Goal: Task Accomplishment & Management: Use online tool/utility

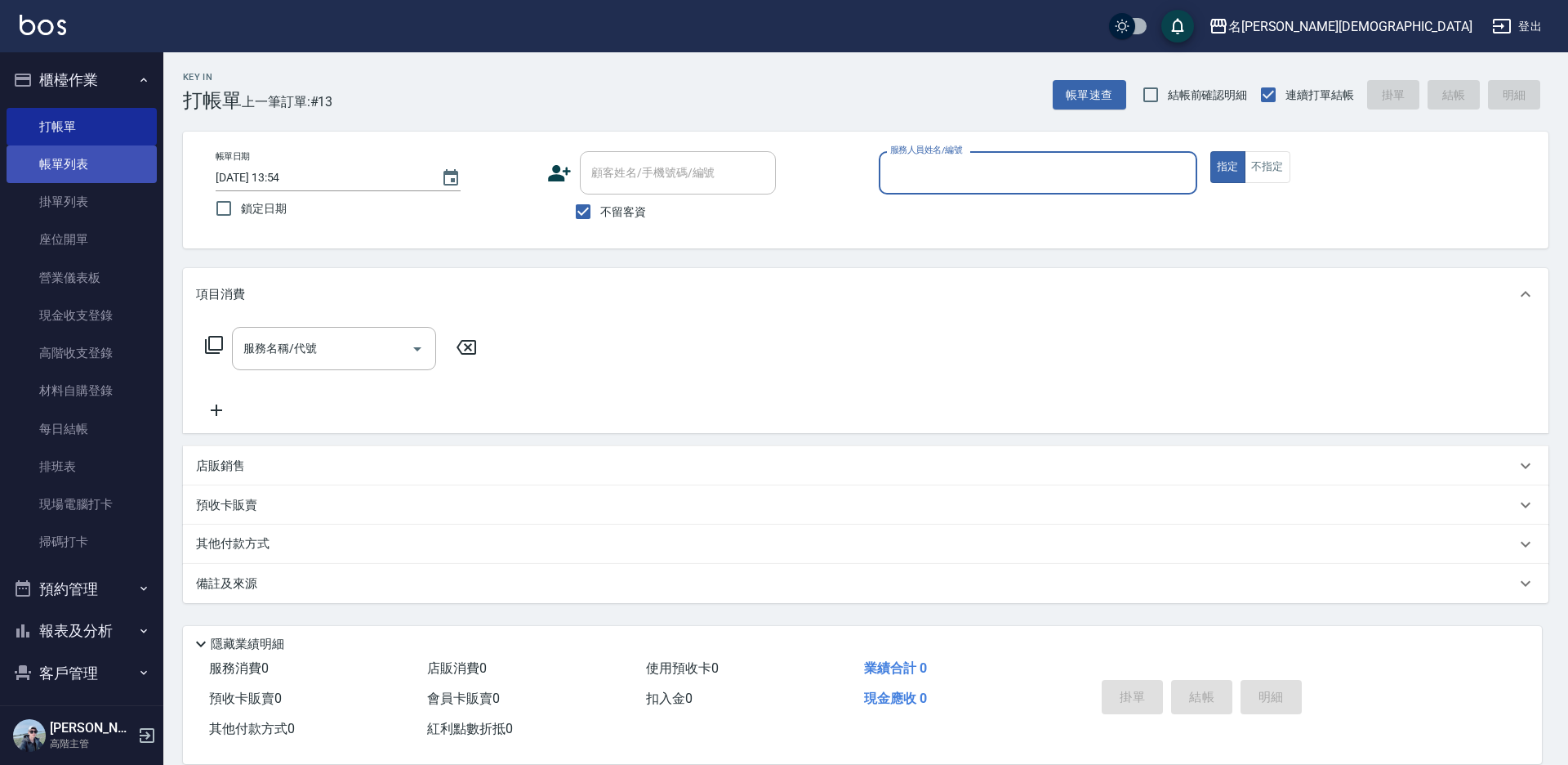
click at [74, 170] on link "帳單列表" at bounding box center [82, 165] width 150 height 38
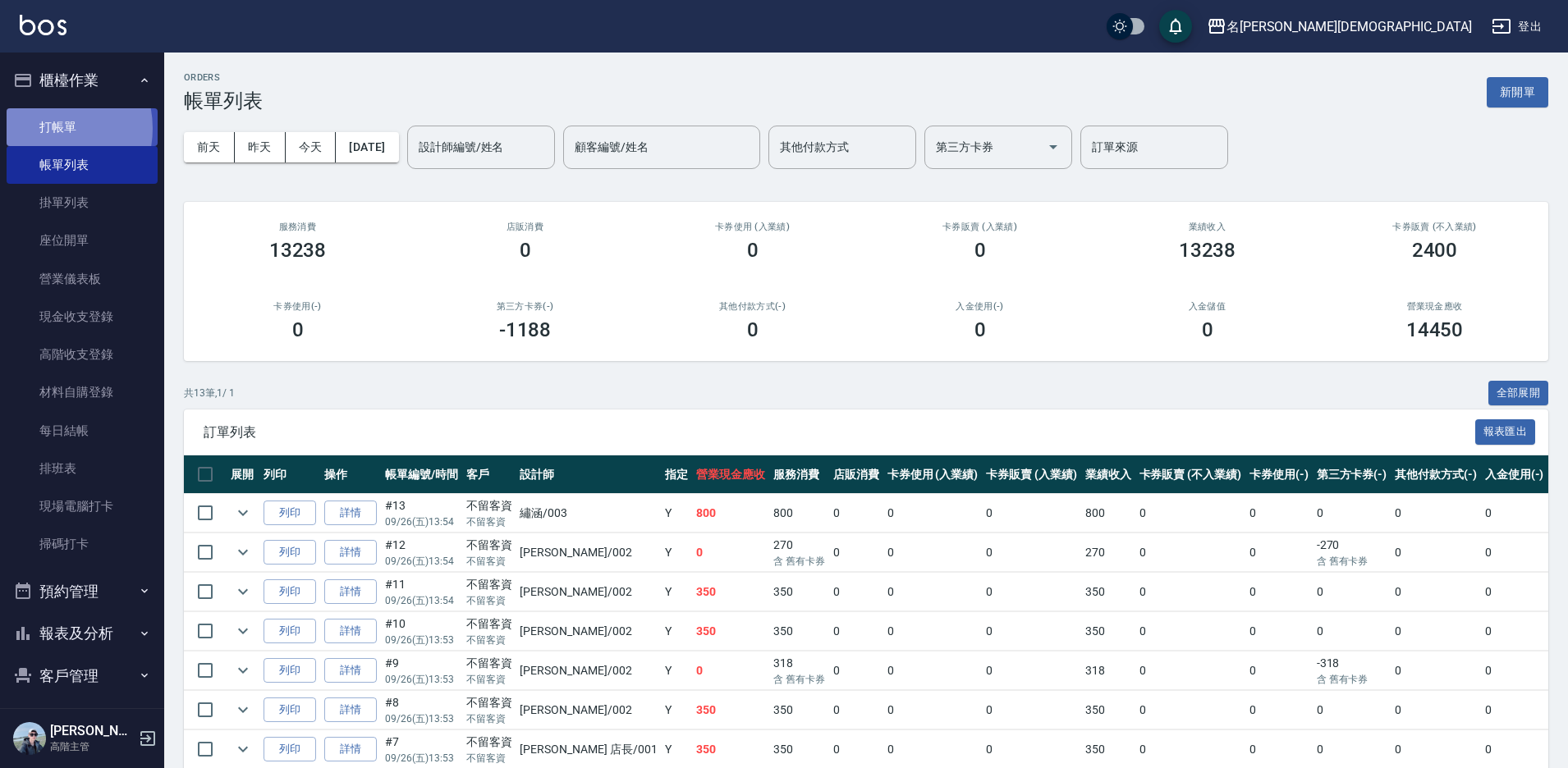
click at [42, 128] on link "打帳單" at bounding box center [82, 127] width 151 height 38
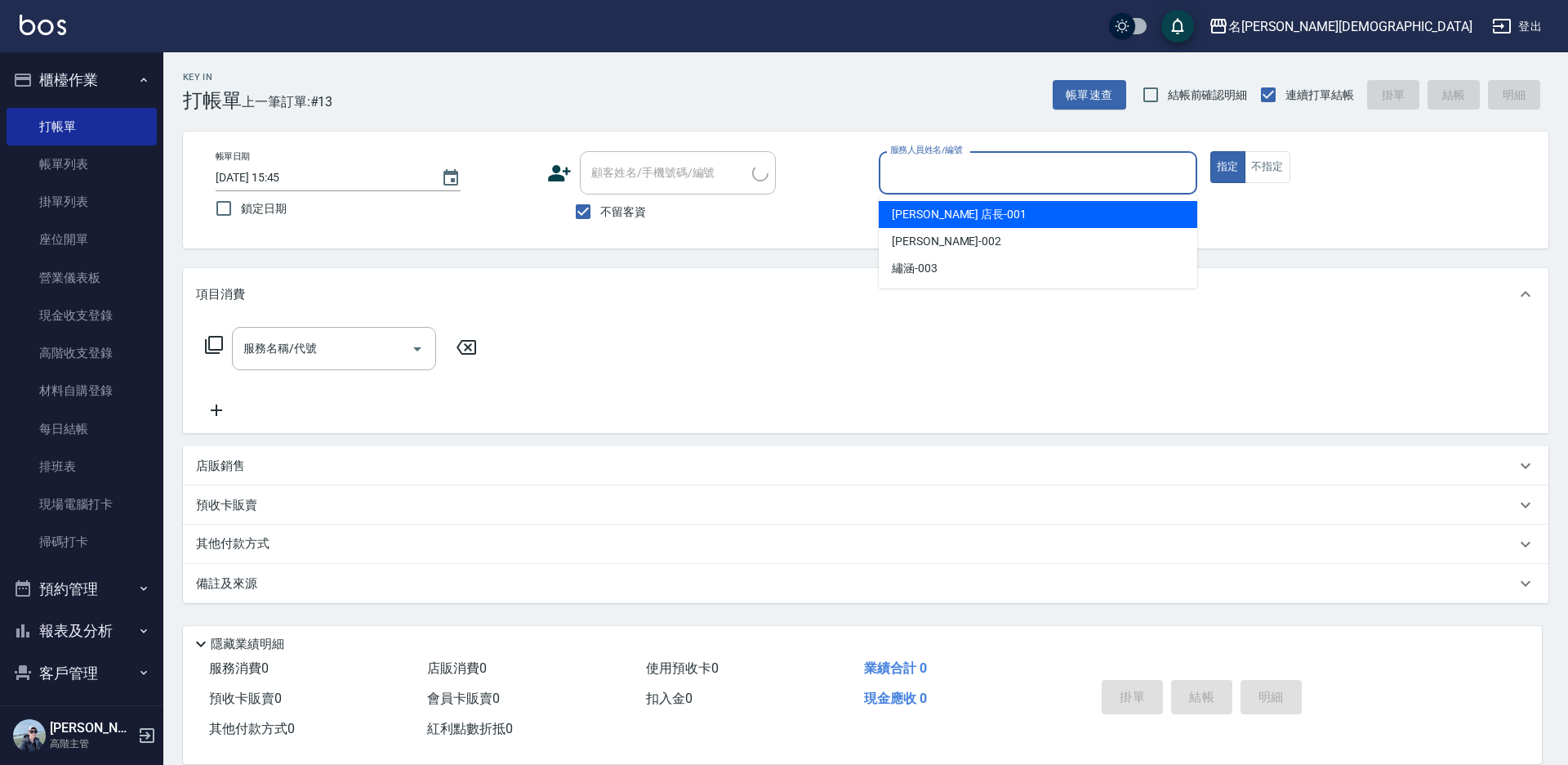
click at [940, 163] on input "服務人員姓名/編號" at bounding box center [1038, 172] width 303 height 28
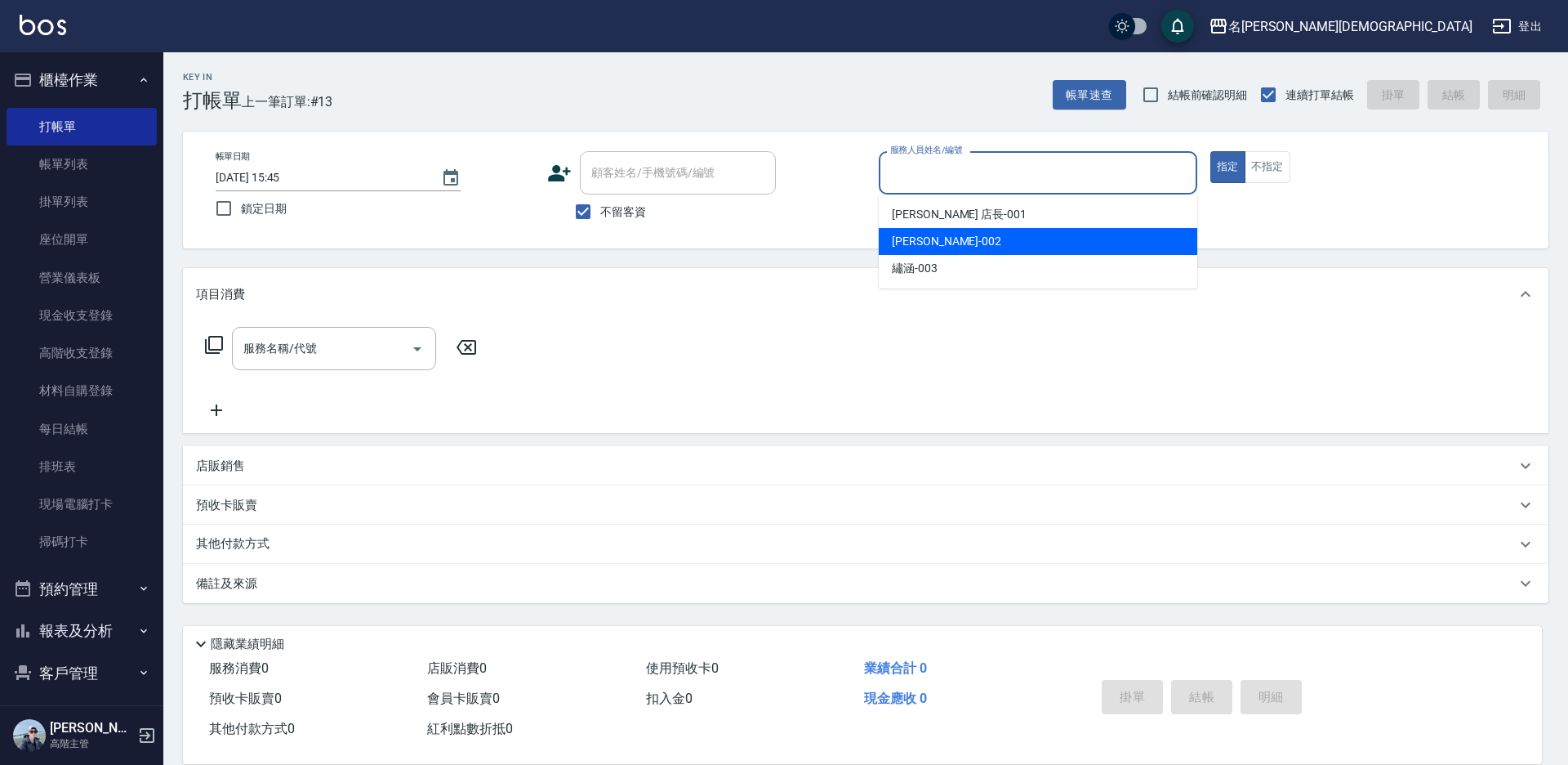
click at [919, 245] on span "香香 -002" at bounding box center [946, 241] width 109 height 17
type input "香香-002"
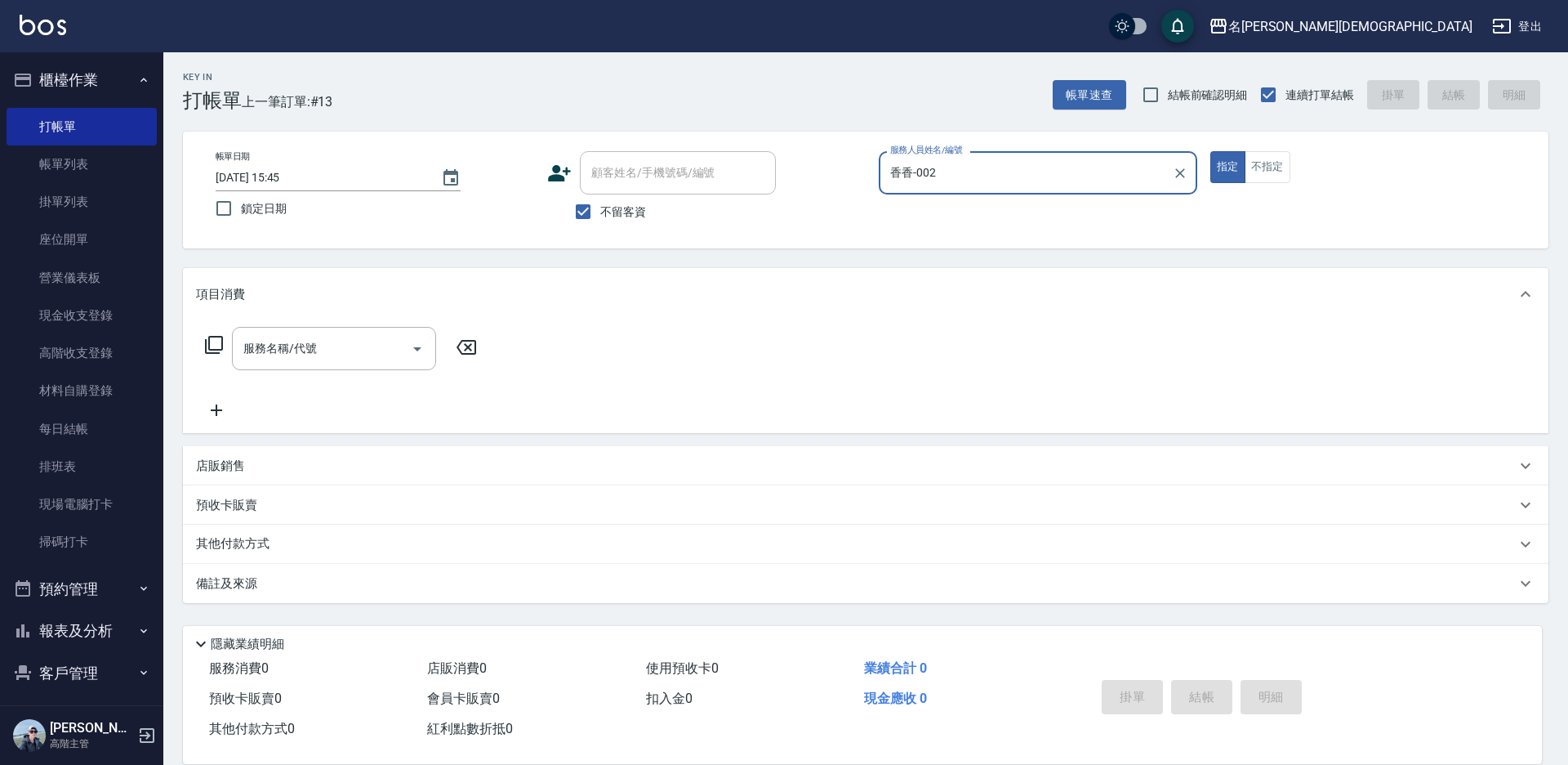
click at [210, 340] on icon at bounding box center [214, 344] width 20 height 20
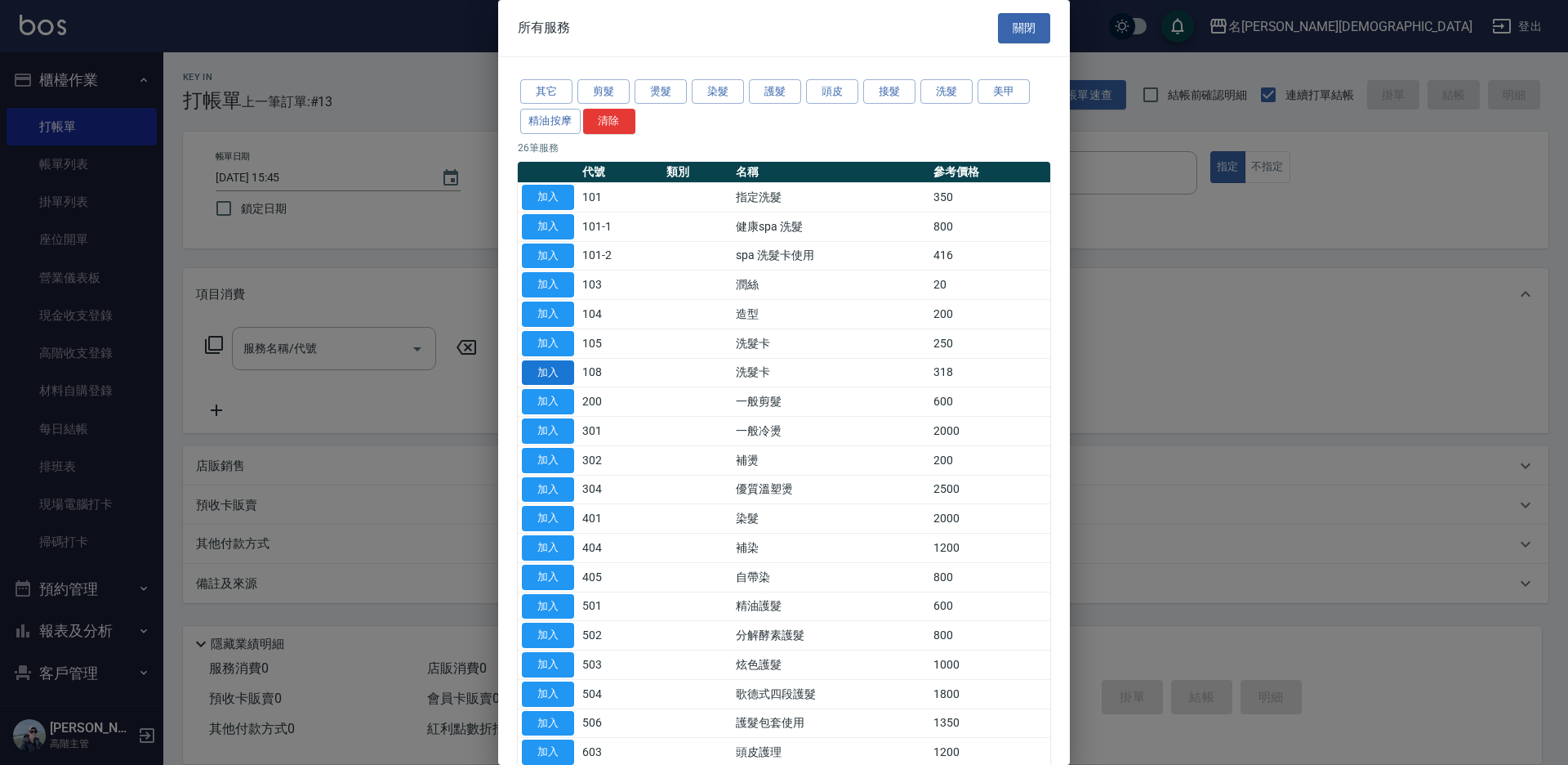
click at [551, 369] on button "加入" at bounding box center [547, 373] width 53 height 25
type input "洗髮卡(108)"
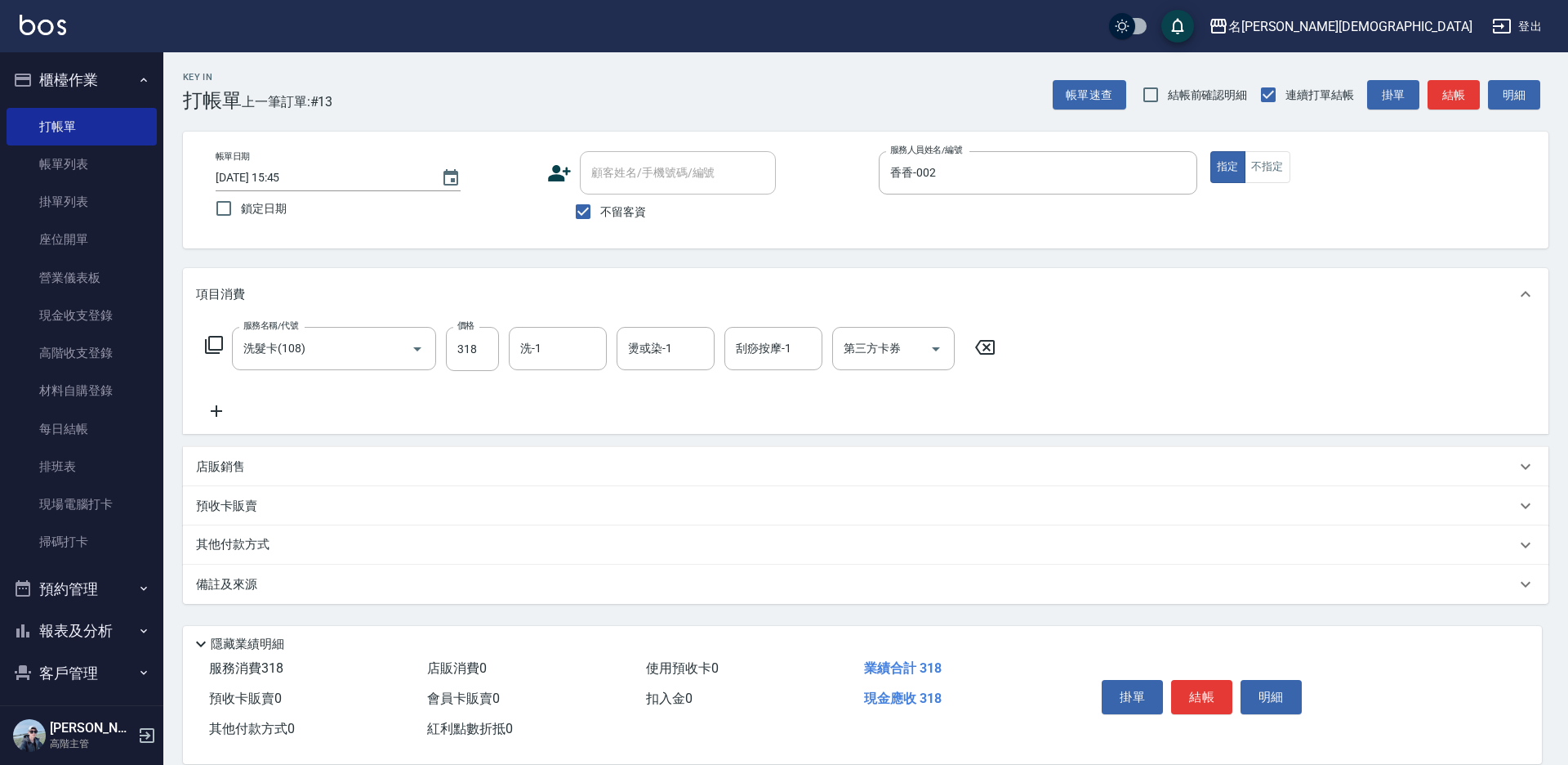
click at [856, 344] on div "第三方卡券 第三方卡券" at bounding box center [893, 348] width 122 height 43
drag, startPoint x: 879, startPoint y: 428, endPoint x: 933, endPoint y: 473, distance: 70.3
click at [880, 428] on span "舊有卡券" at bounding box center [893, 417] width 122 height 27
type input "舊有卡券"
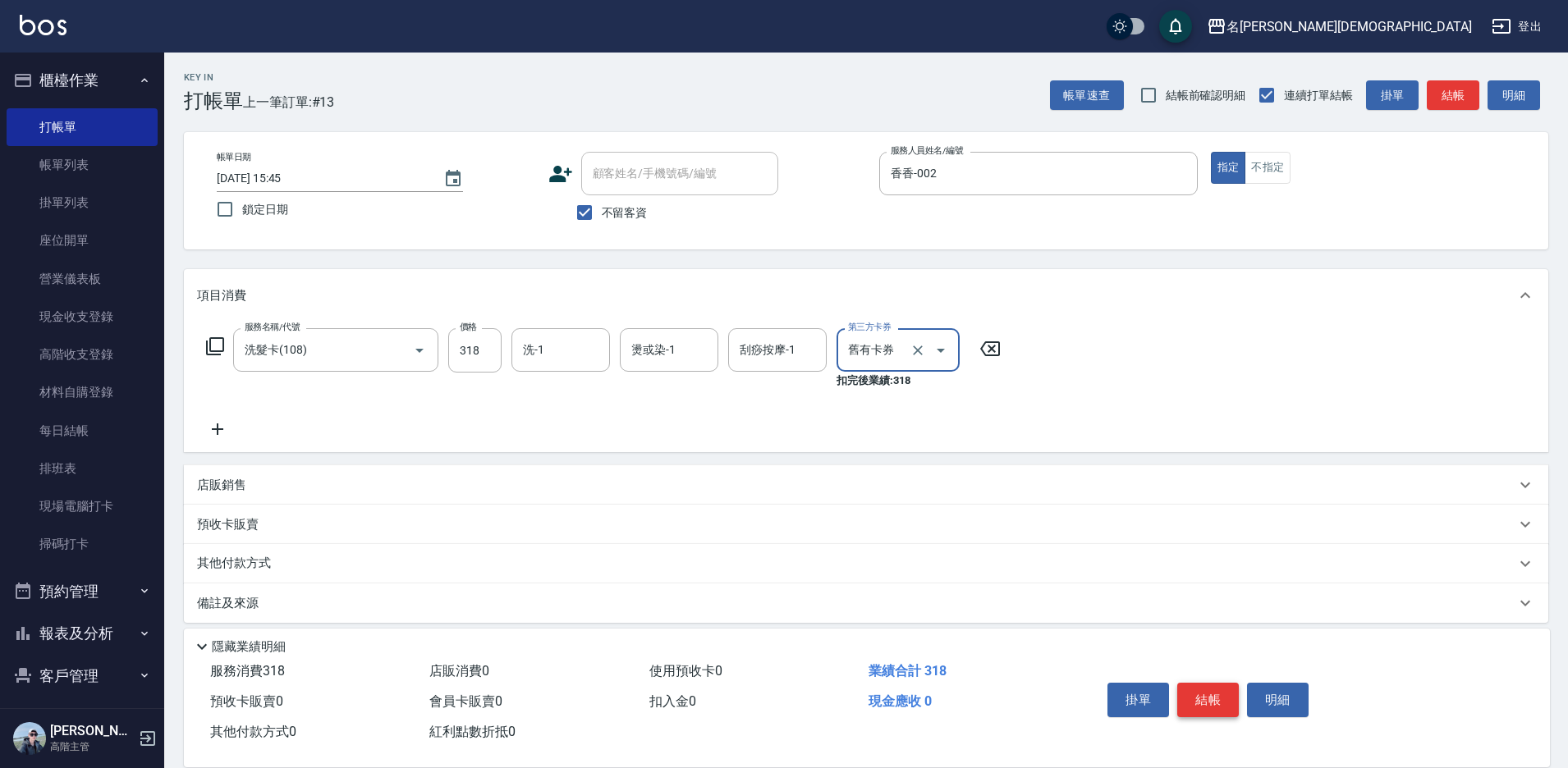
click at [1195, 695] on button "結帳" at bounding box center [1208, 700] width 62 height 35
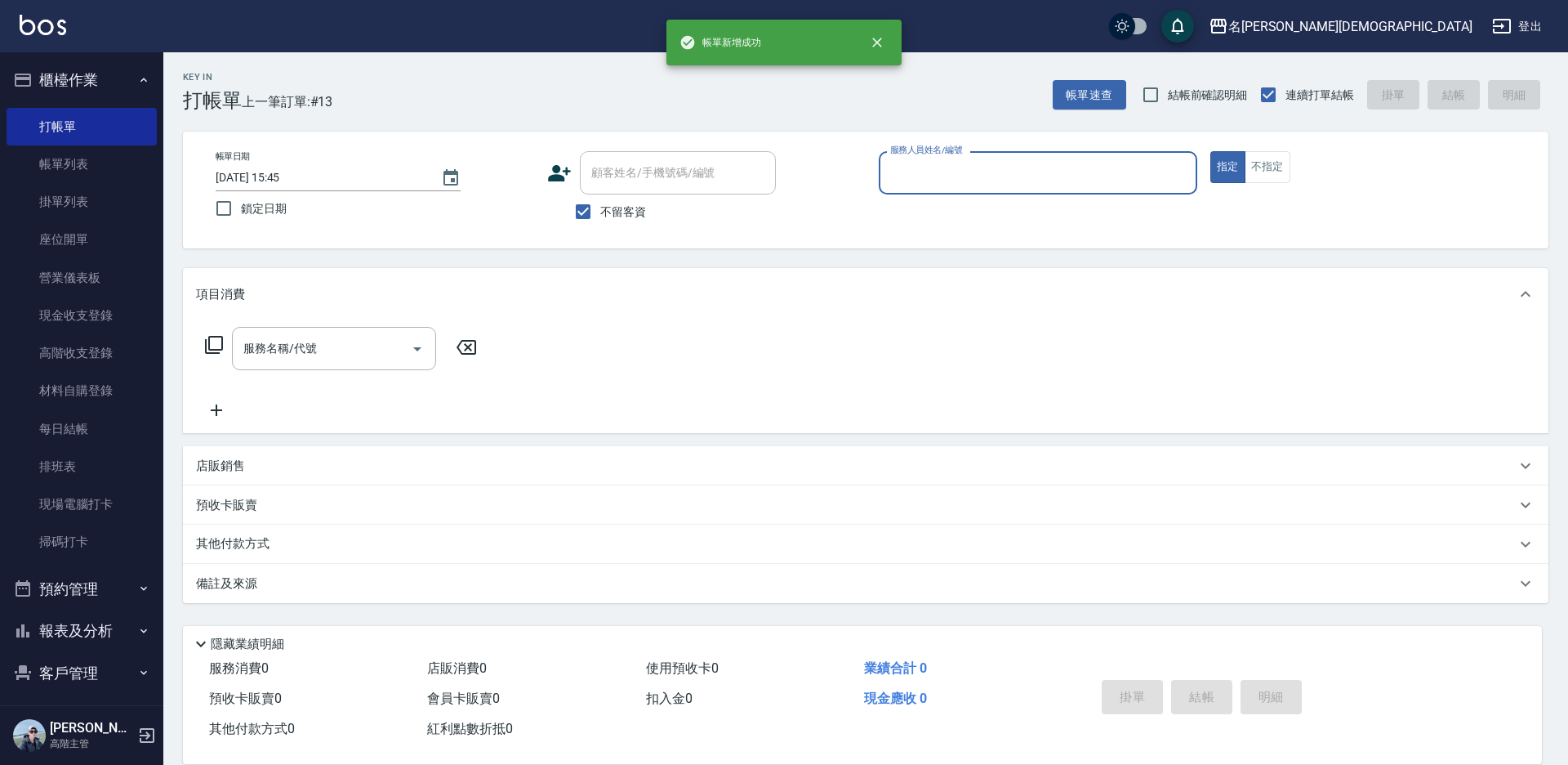
click at [902, 174] on input "服務人員姓名/編號" at bounding box center [1038, 172] width 303 height 28
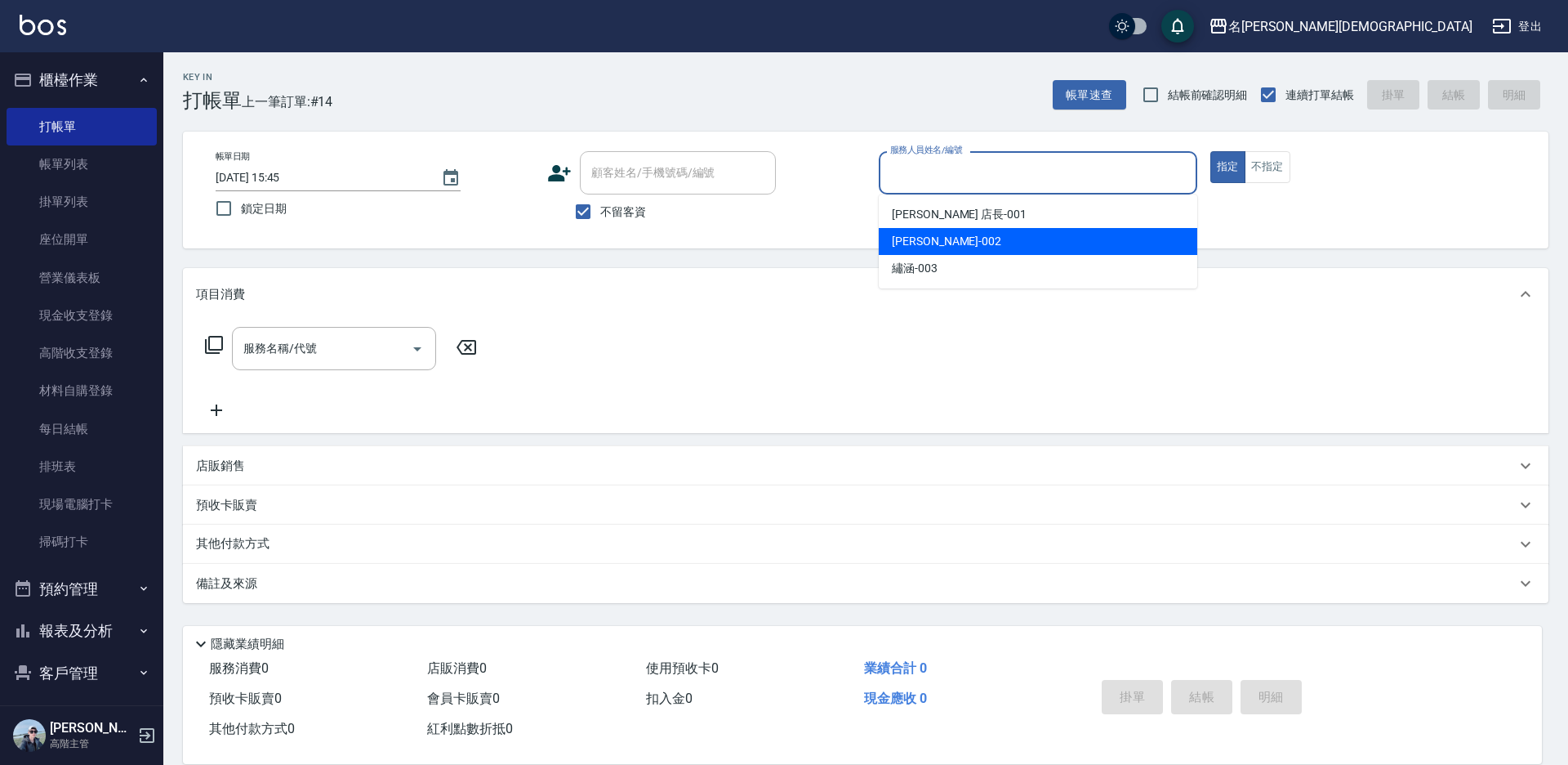
click at [912, 238] on span "香香 -002" at bounding box center [946, 241] width 109 height 17
type input "香香-002"
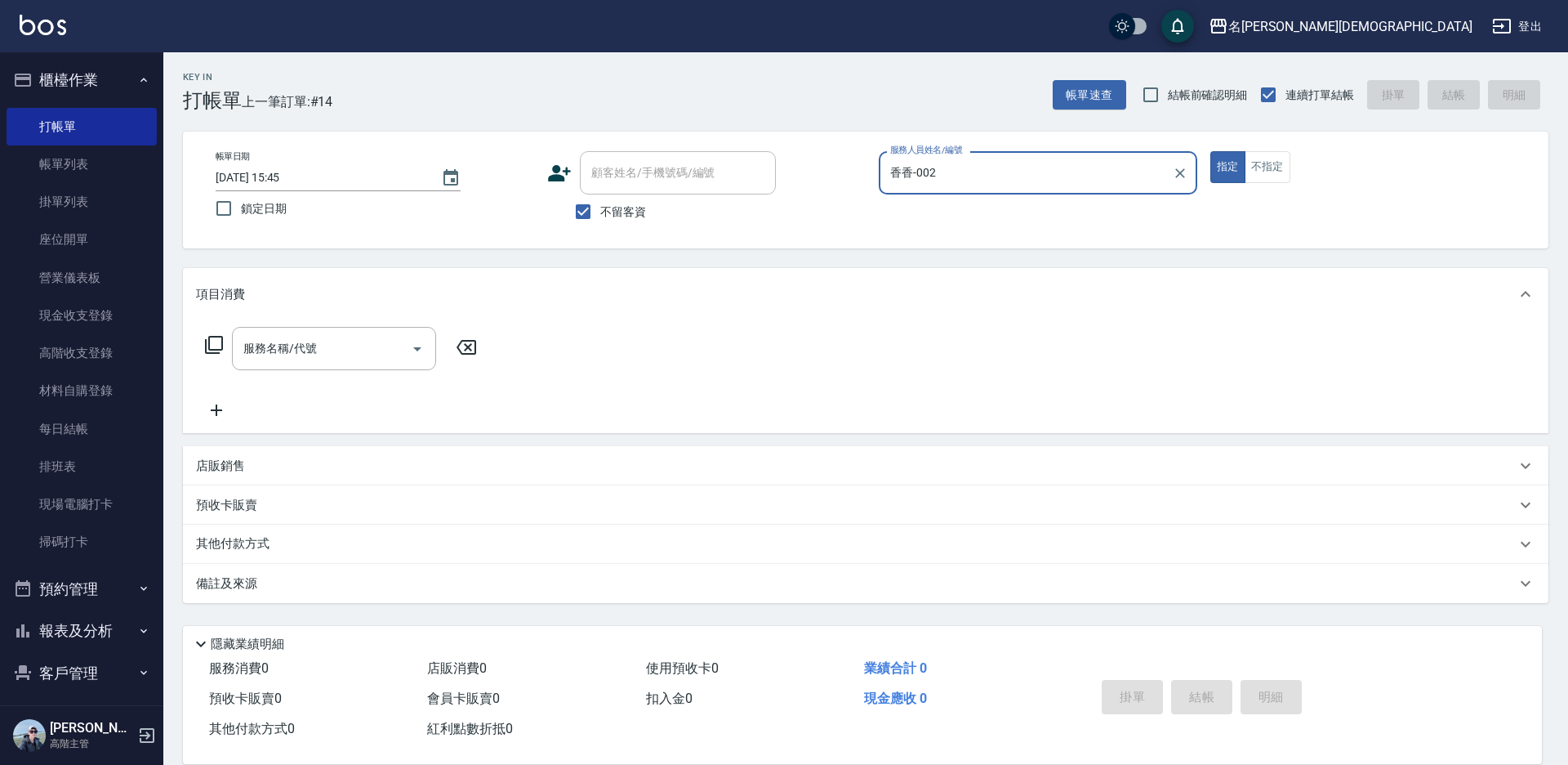
click at [211, 342] on icon at bounding box center [214, 344] width 20 height 20
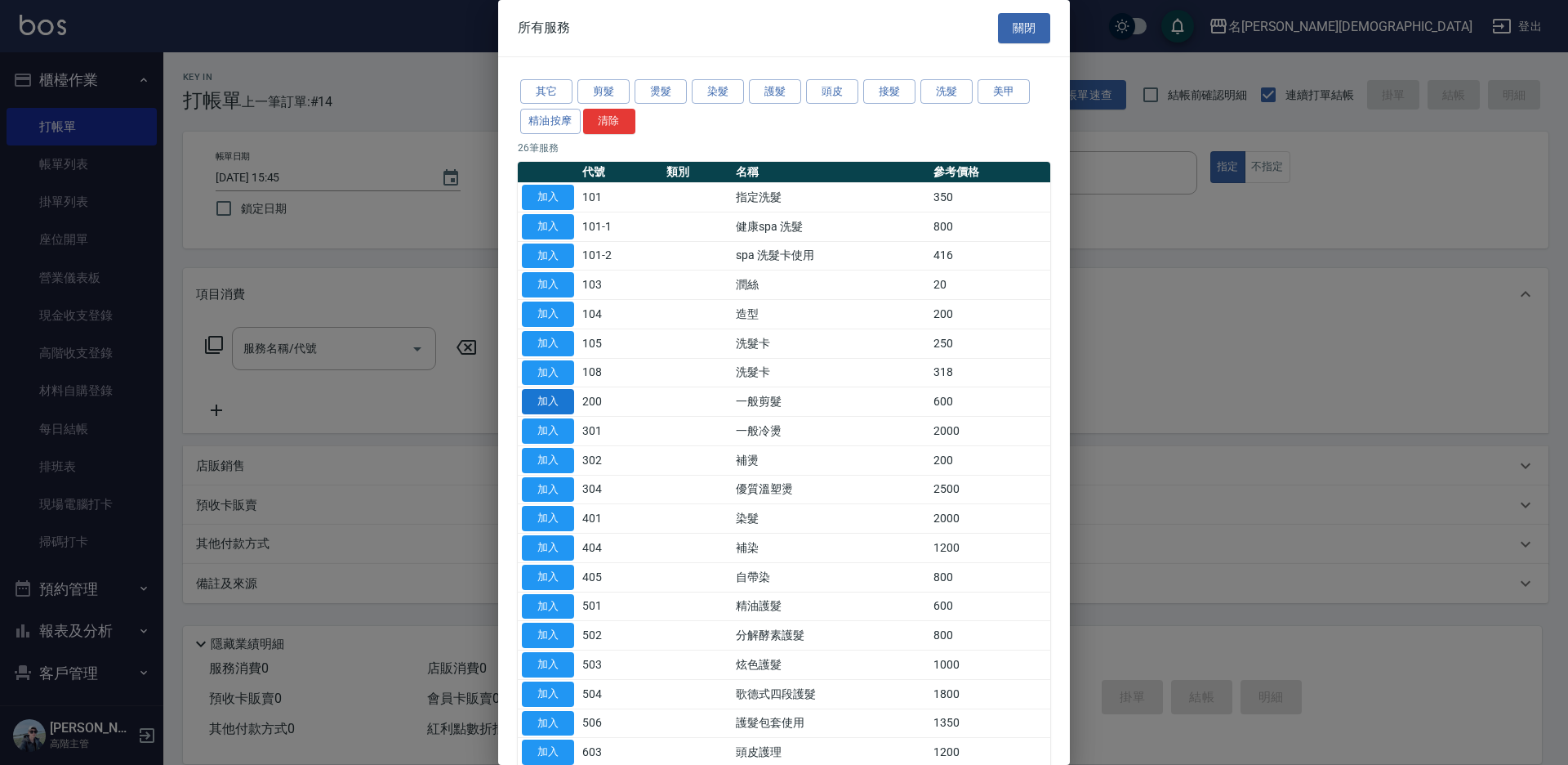
drag, startPoint x: 565, startPoint y: 399, endPoint x: 677, endPoint y: 465, distance: 130.0
click at [565, 400] on button "加入" at bounding box center [547, 401] width 53 height 25
type input "一般剪髮(200)"
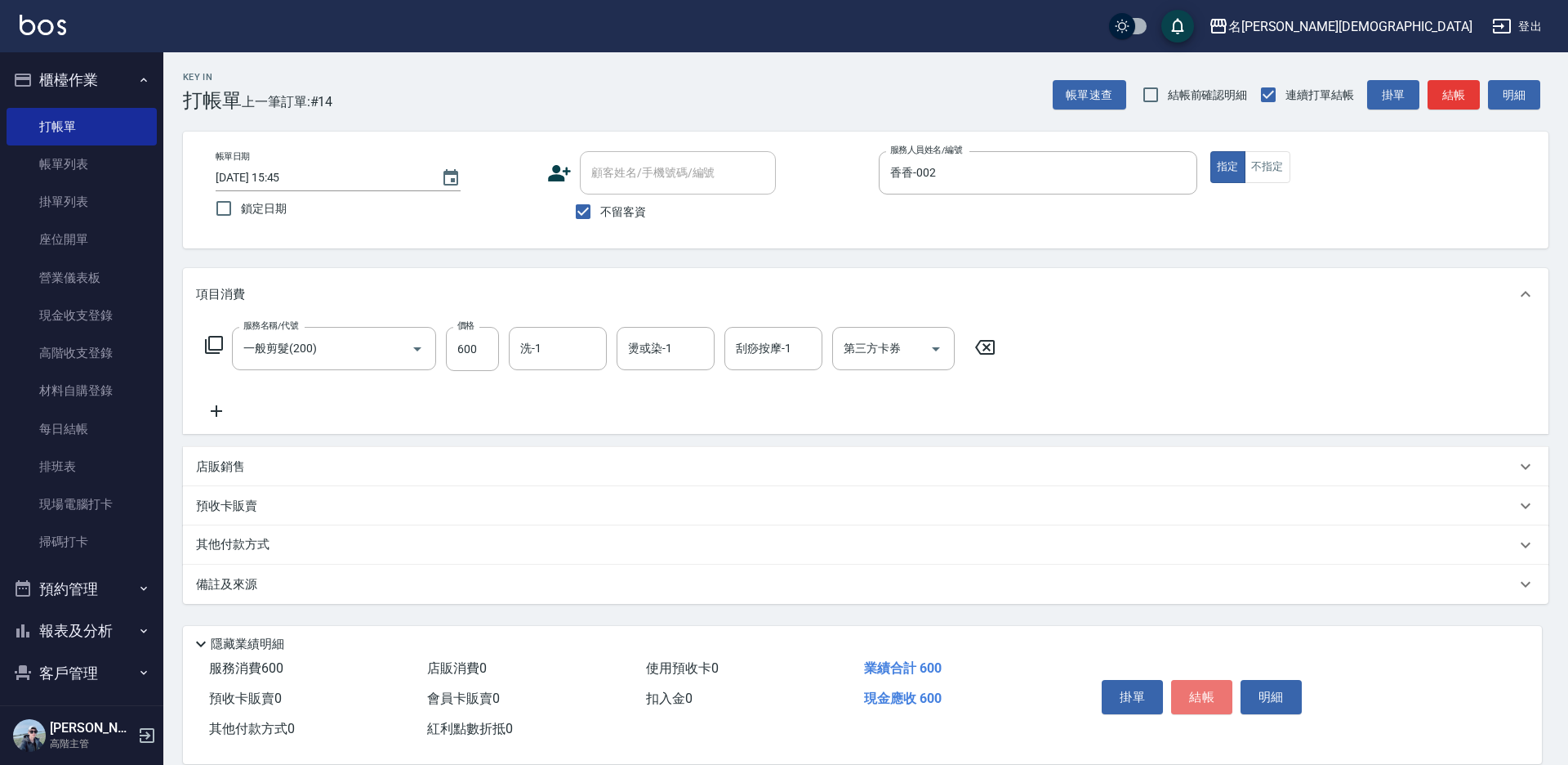
drag, startPoint x: 1195, startPoint y: 688, endPoint x: 1193, endPoint y: 675, distance: 13.2
click at [1194, 689] on button "結帳" at bounding box center [1202, 697] width 61 height 34
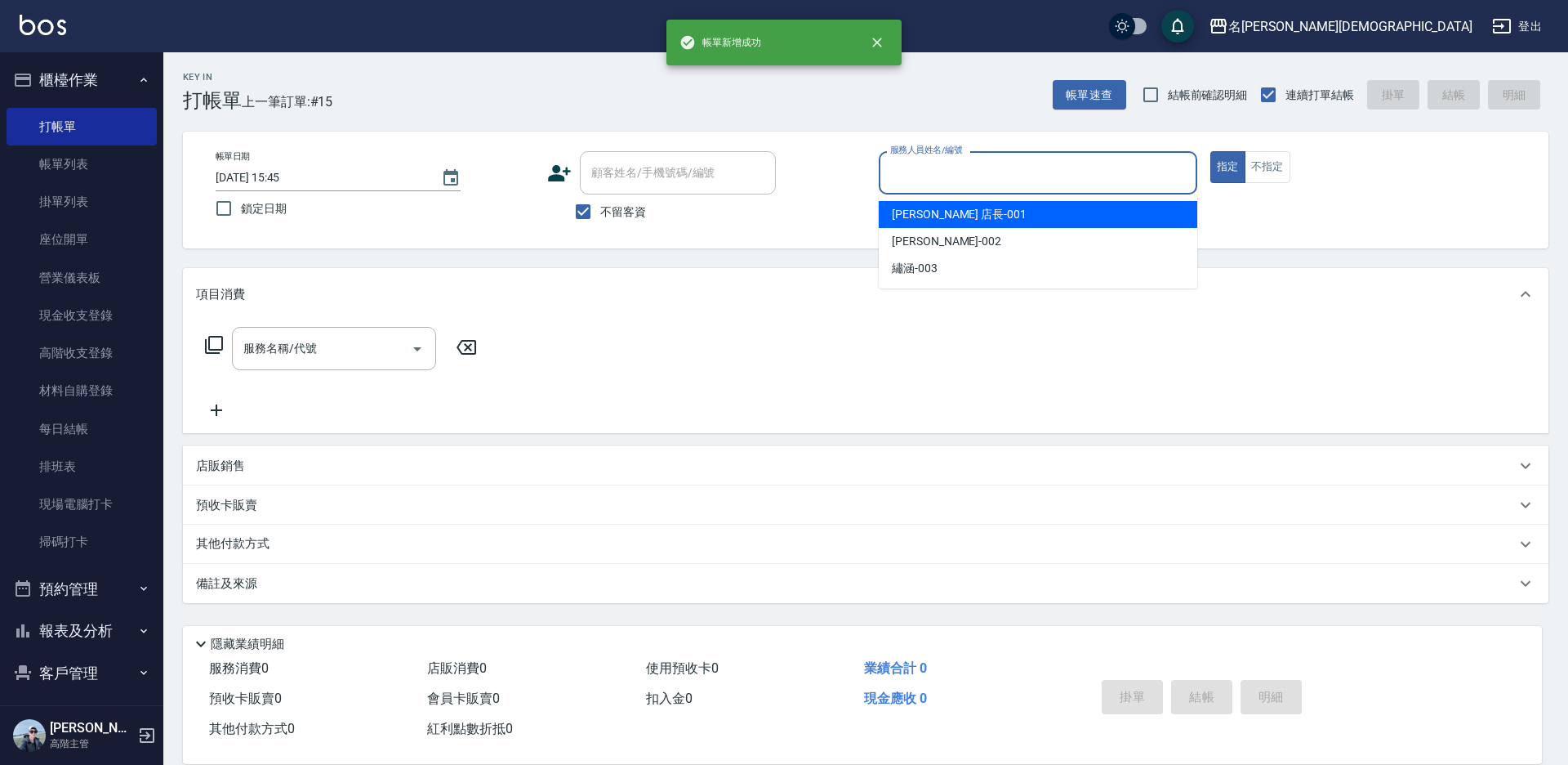
click at [918, 167] on input "服務人員姓名/編號" at bounding box center [1038, 172] width 303 height 28
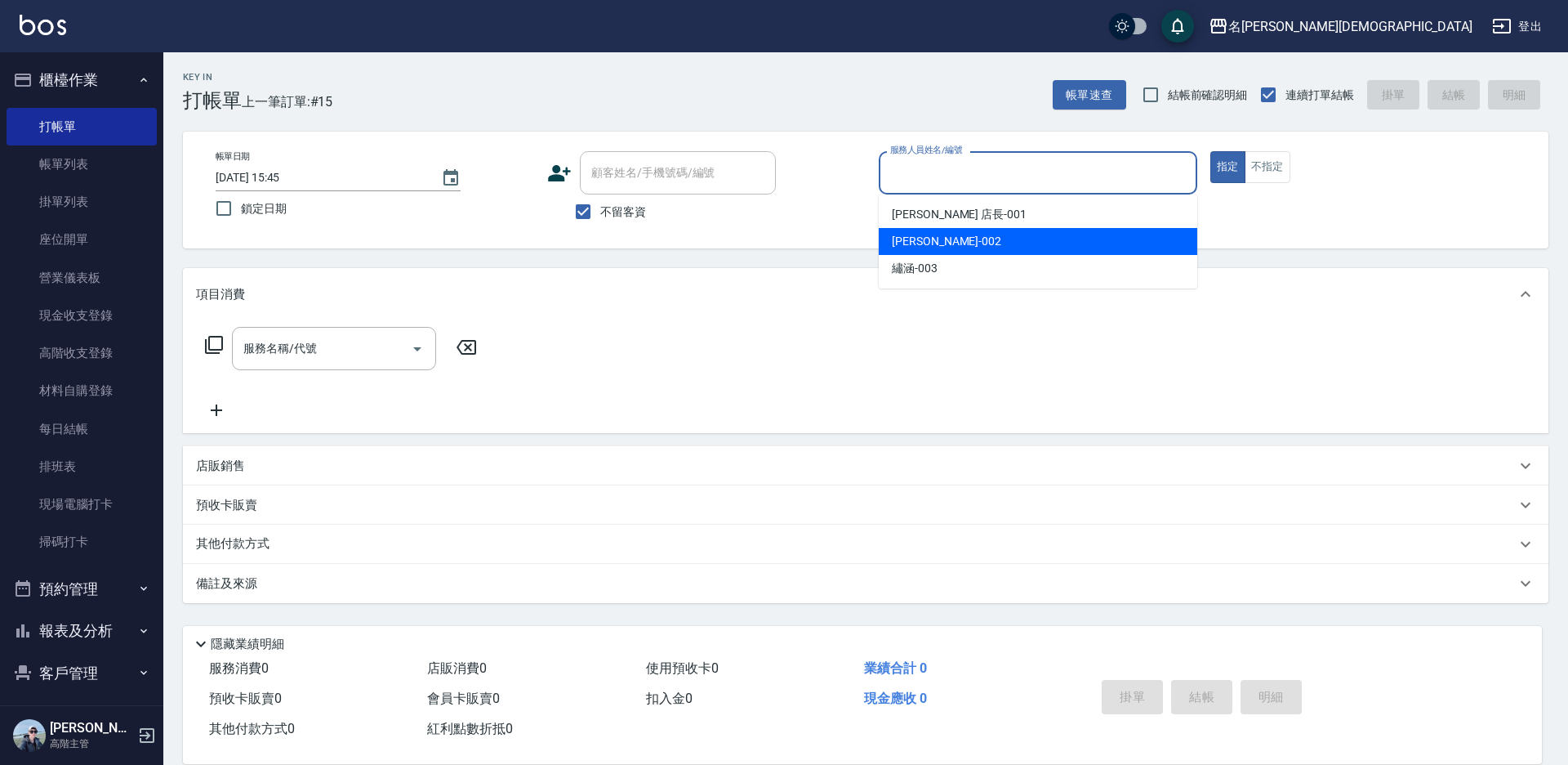
click at [943, 235] on div "香香 -002" at bounding box center [1038, 241] width 319 height 27
type input "香香-002"
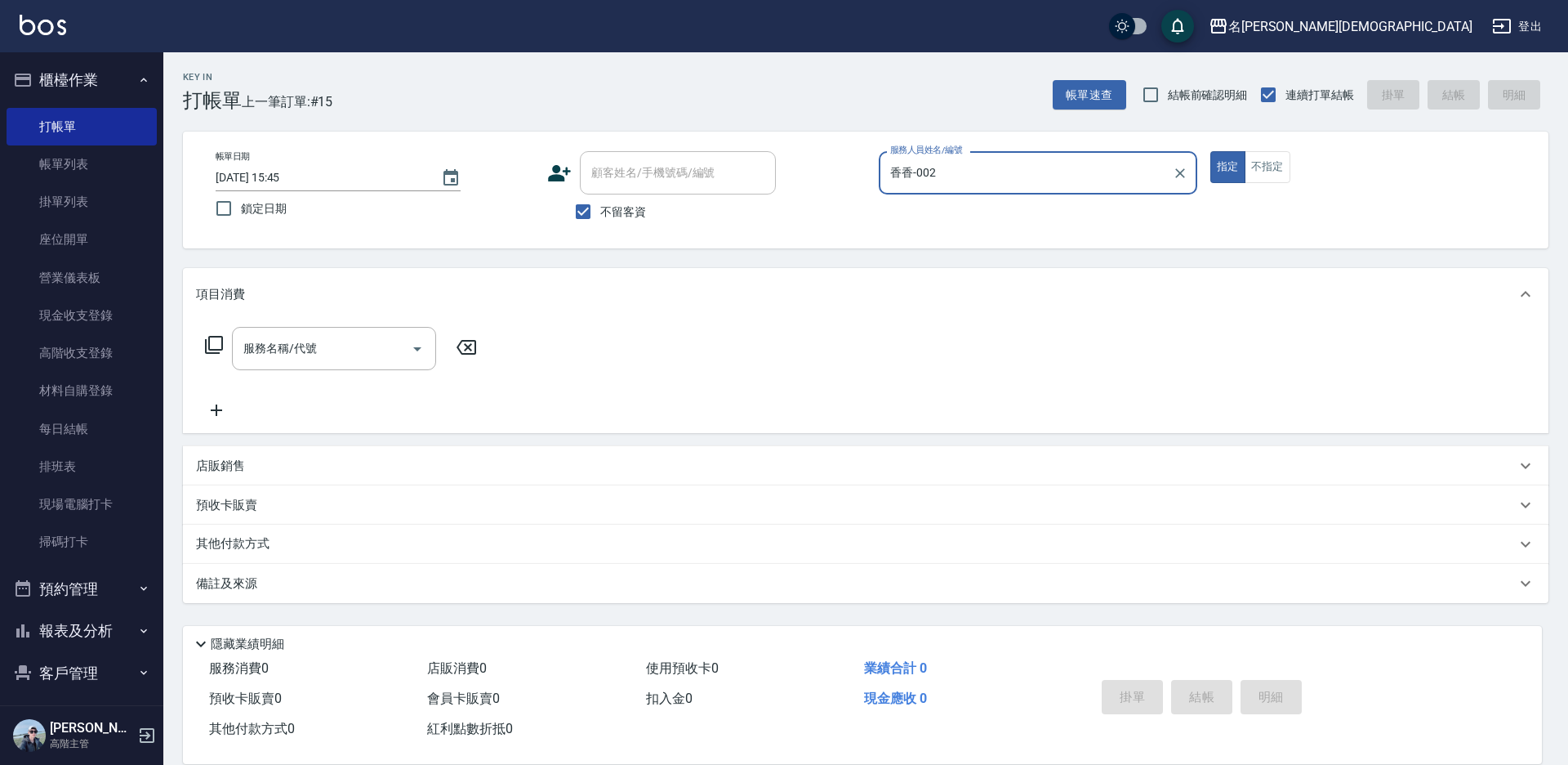
click at [226, 338] on div "服務名稱/代號 服務名稱/代號" at bounding box center [340, 348] width 290 height 43
click at [215, 342] on icon at bounding box center [214, 344] width 20 height 20
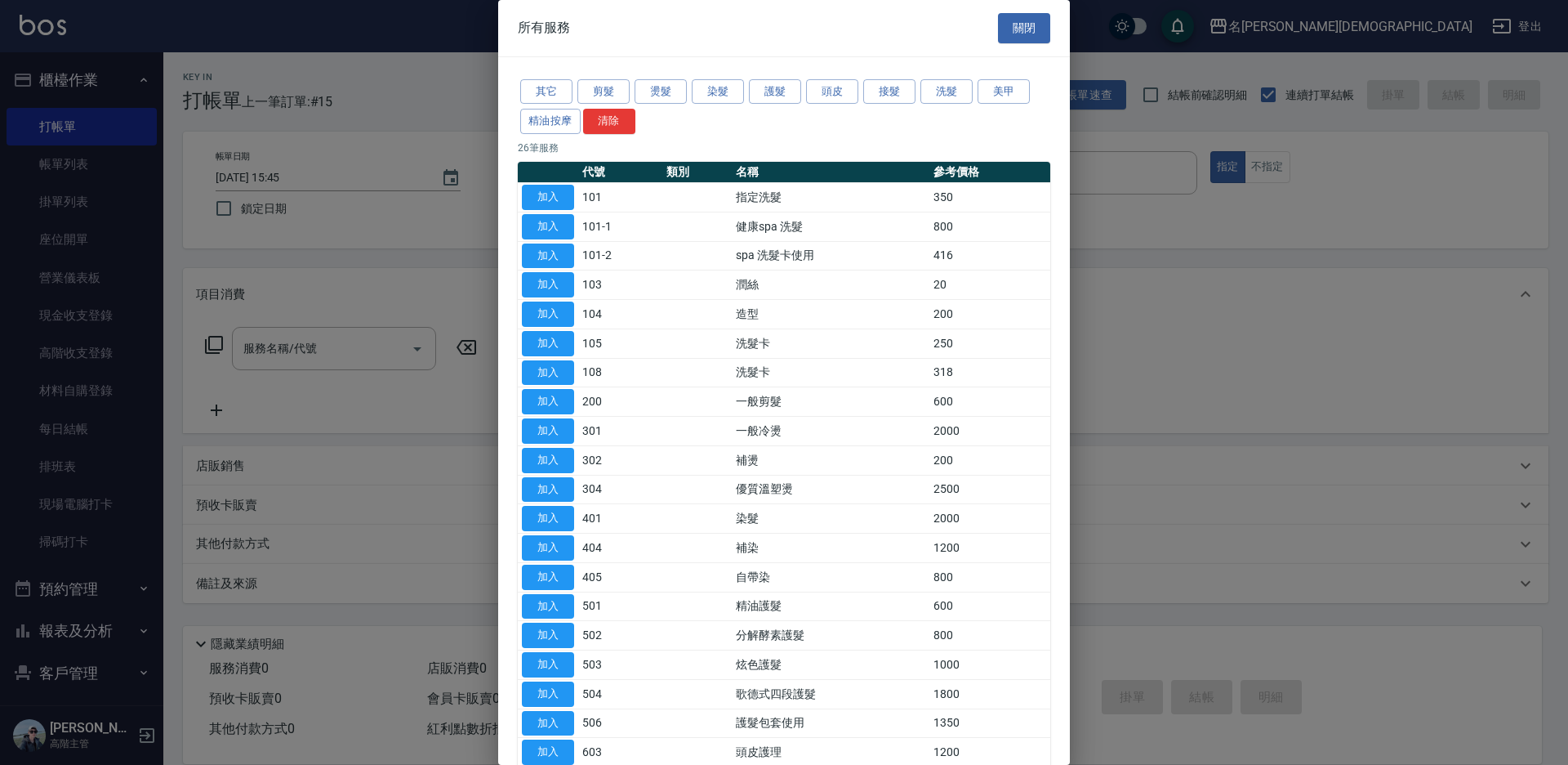
drag, startPoint x: 553, startPoint y: 364, endPoint x: 783, endPoint y: 389, distance: 231.4
click at [555, 365] on button "加入" at bounding box center [547, 373] width 53 height 25
type input "洗髮卡(108)"
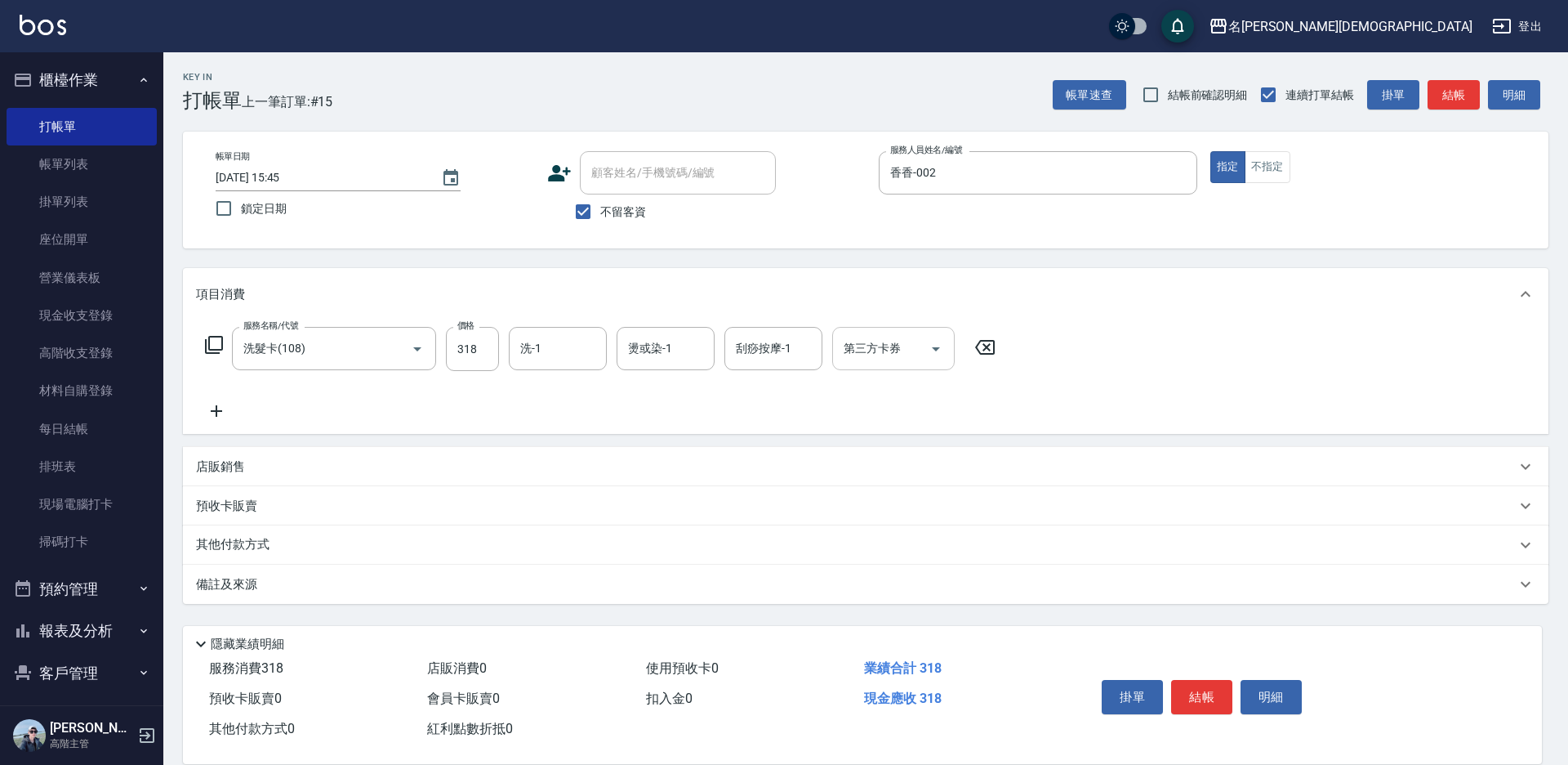
click at [880, 336] on input "第三方卡券" at bounding box center [881, 348] width 84 height 28
drag, startPoint x: 855, startPoint y: 409, endPoint x: 884, endPoint y: 424, distance: 32.6
click at [856, 410] on span "舊有卡券" at bounding box center [893, 417] width 122 height 27
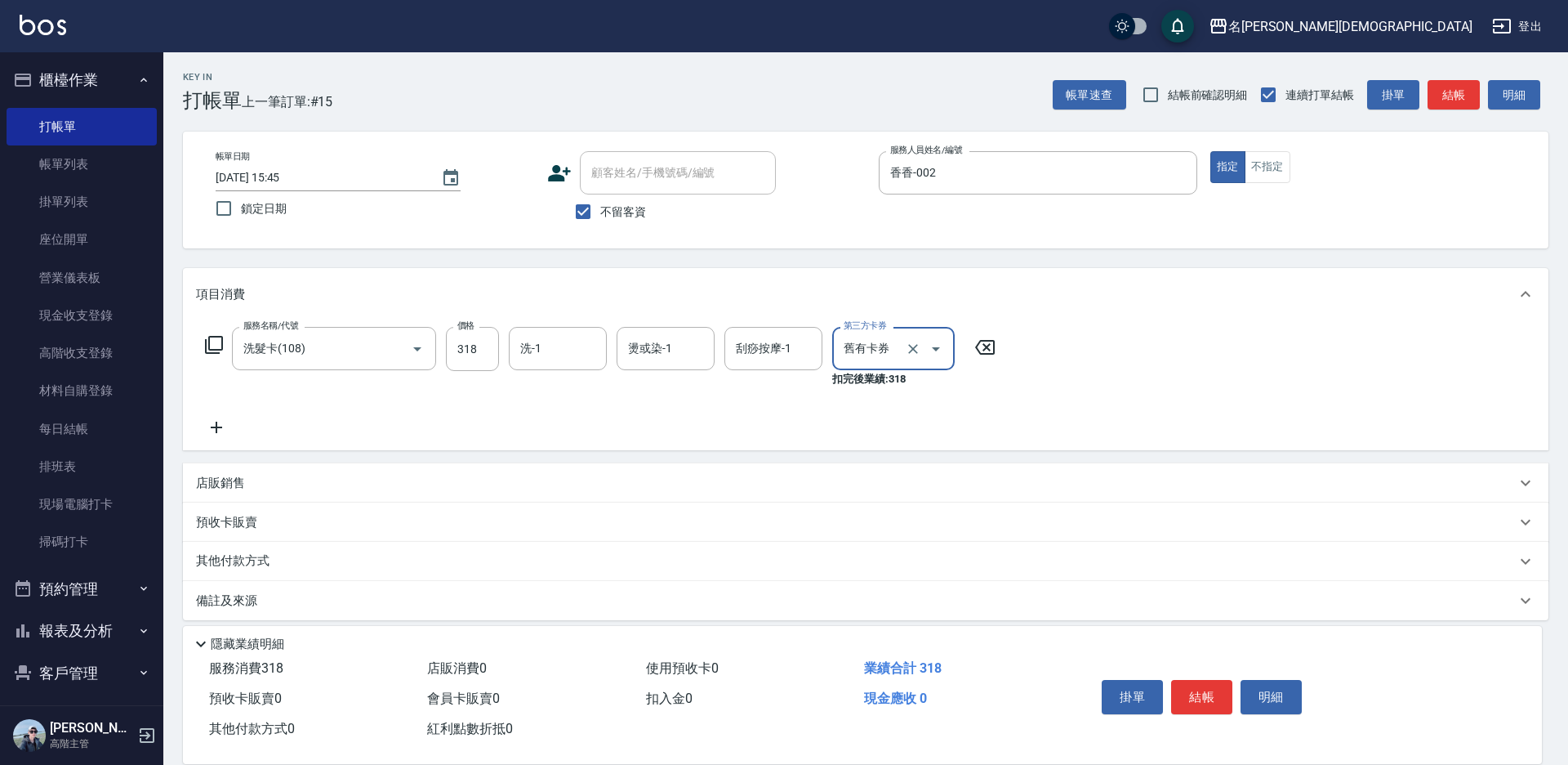
type input "舊有卡券"
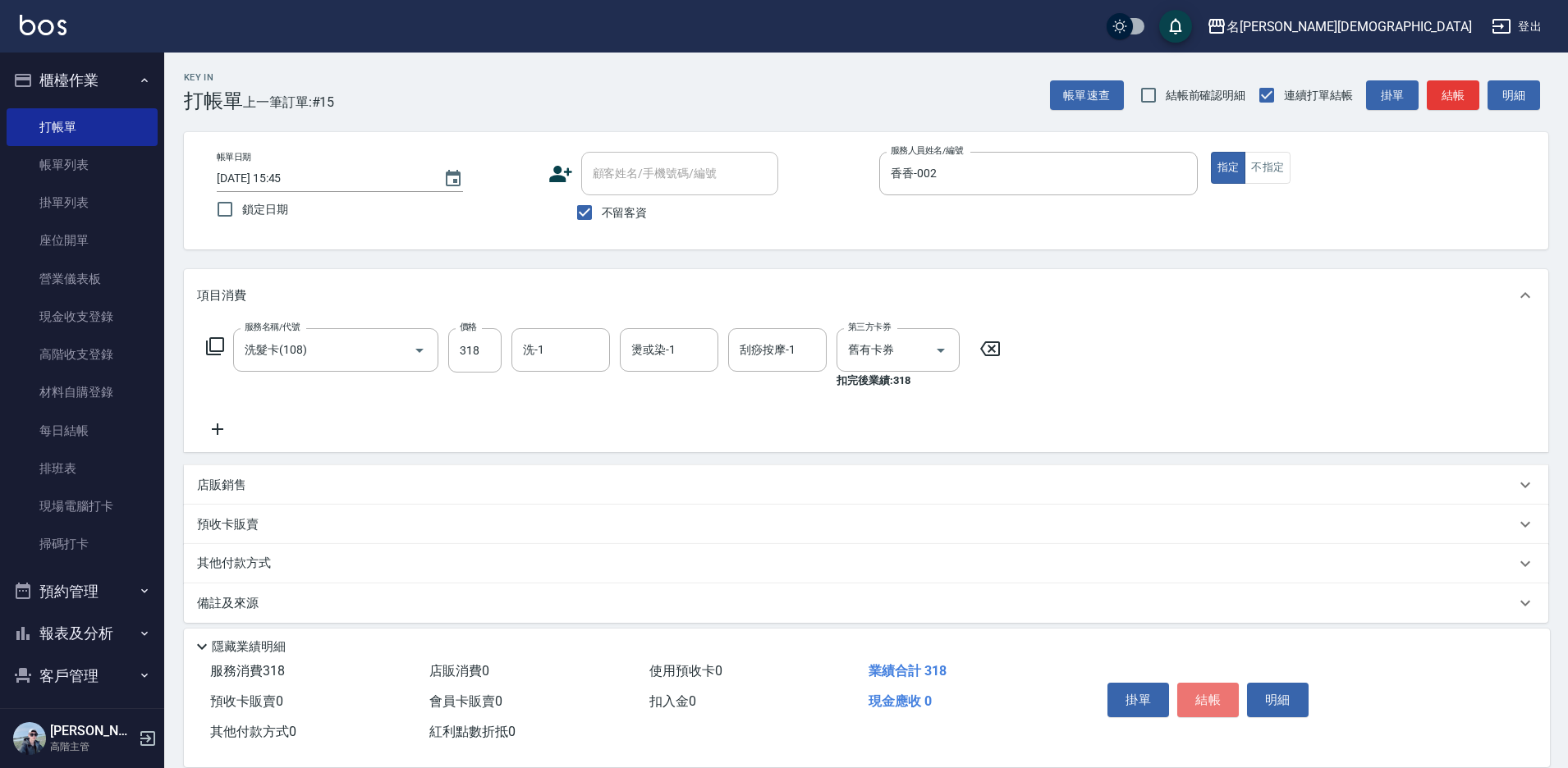
drag, startPoint x: 1194, startPoint y: 687, endPoint x: 1186, endPoint y: 624, distance: 63.5
click at [1194, 687] on button "結帳" at bounding box center [1208, 700] width 62 height 35
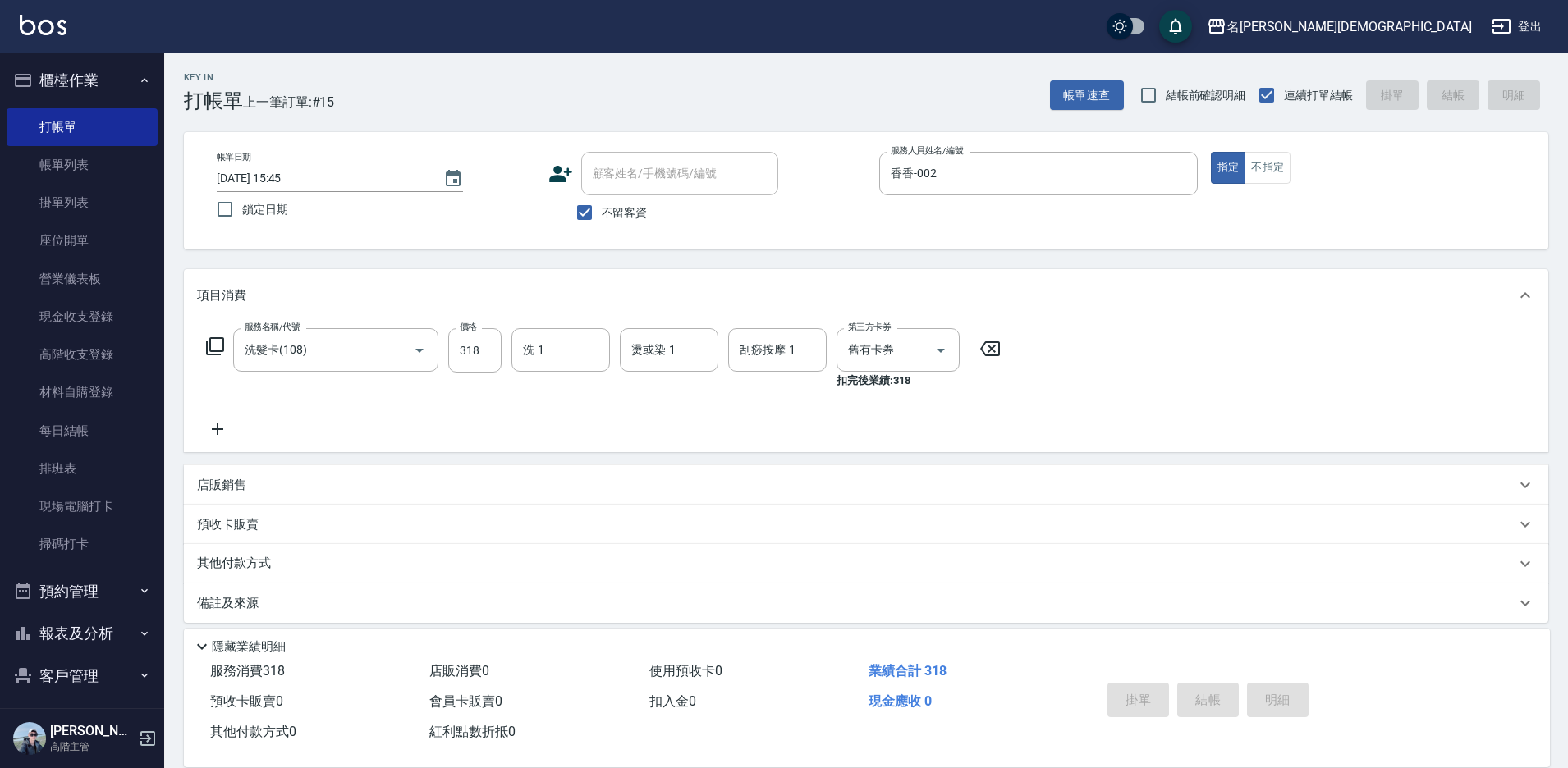
type input "[DATE] 15:46"
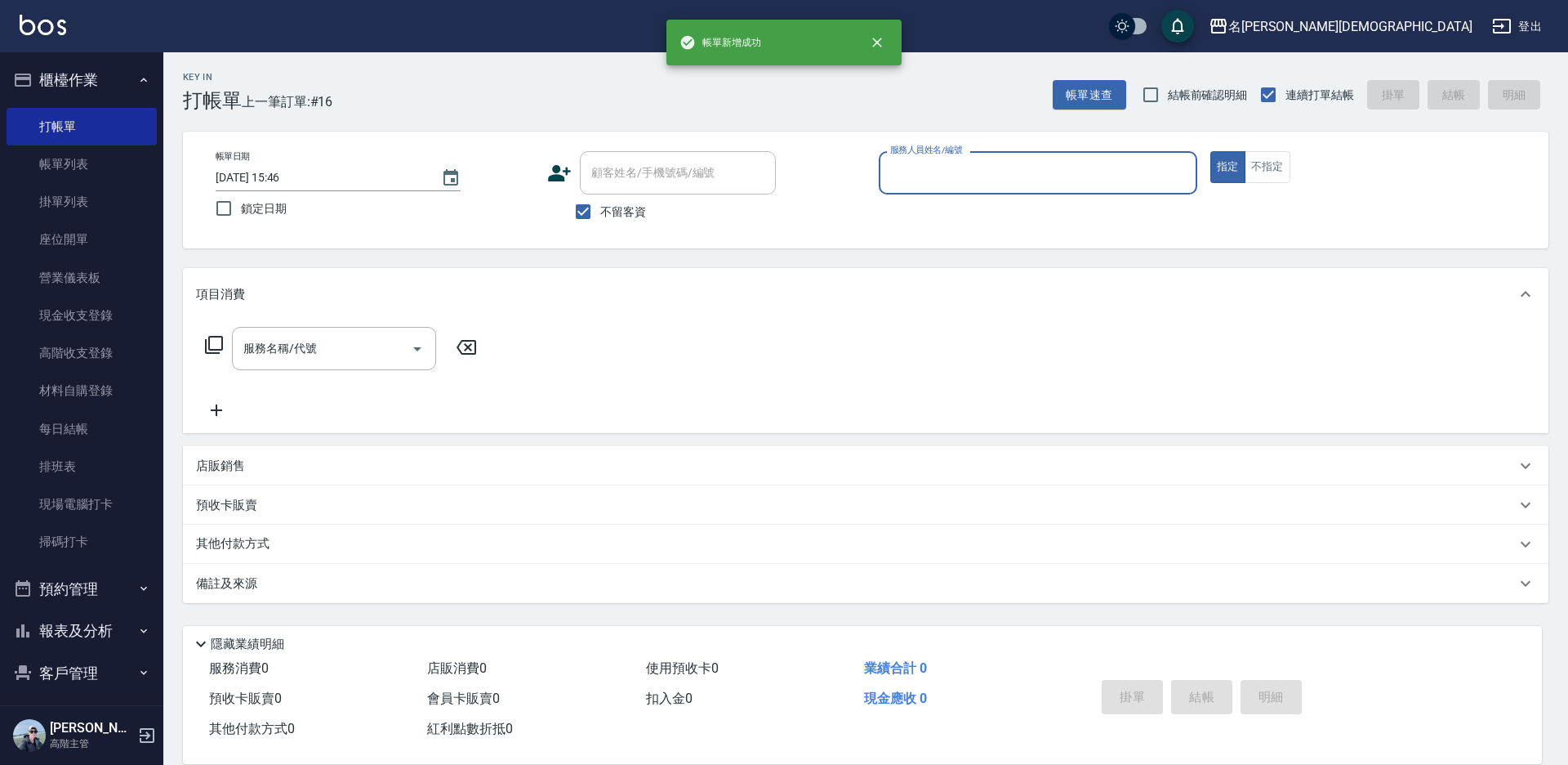
drag, startPoint x: 901, startPoint y: 179, endPoint x: 906, endPoint y: 187, distance: 9.4
click at [903, 179] on input "服務人員姓名/編號" at bounding box center [1038, 172] width 303 height 28
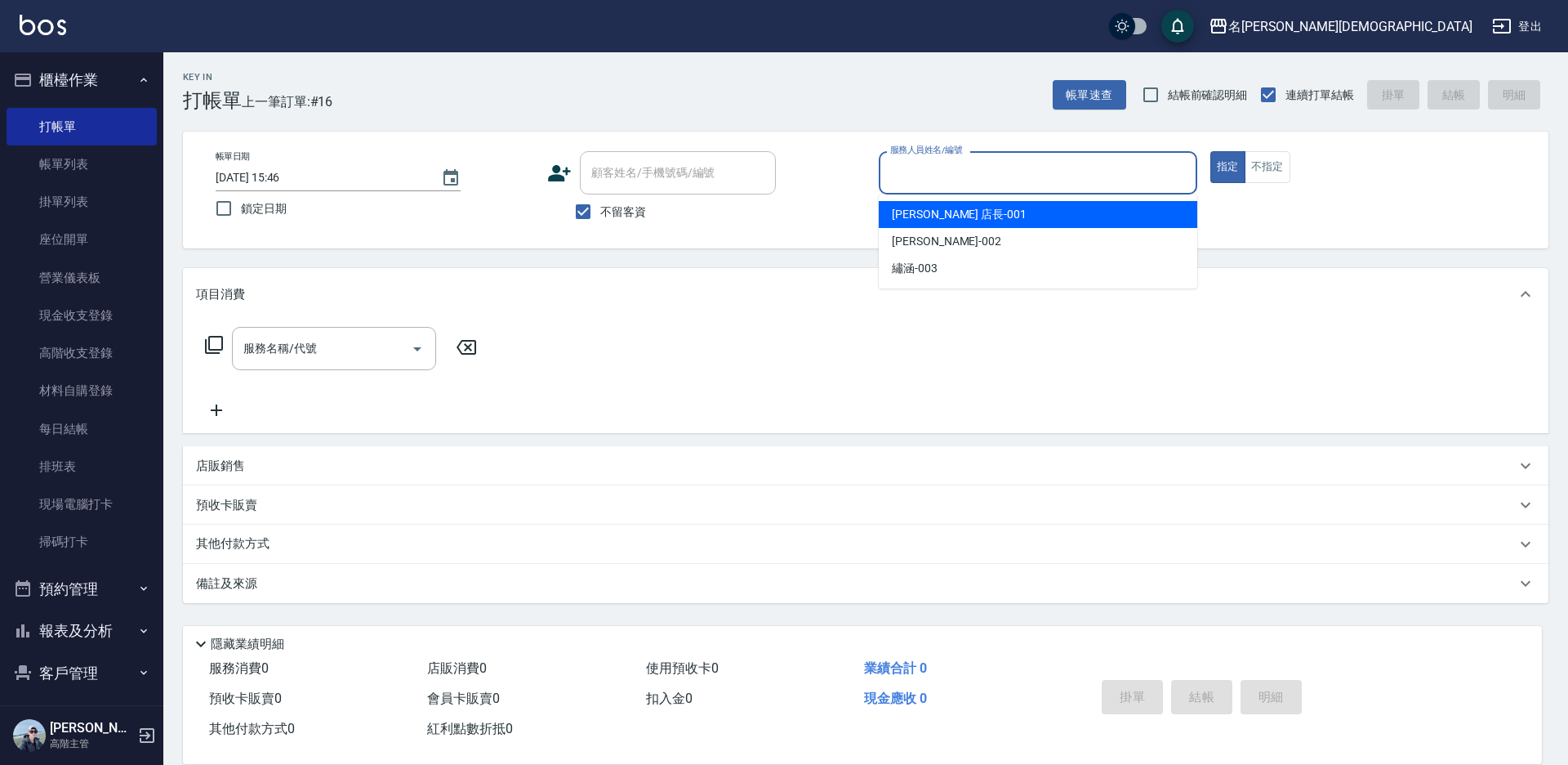
drag, startPoint x: 919, startPoint y: 216, endPoint x: 583, endPoint y: 255, distance: 338.3
click at [918, 215] on span "[PERSON_NAME] 店長 -001" at bounding box center [959, 215] width 134 height 17
type input "[PERSON_NAME] 店長-001"
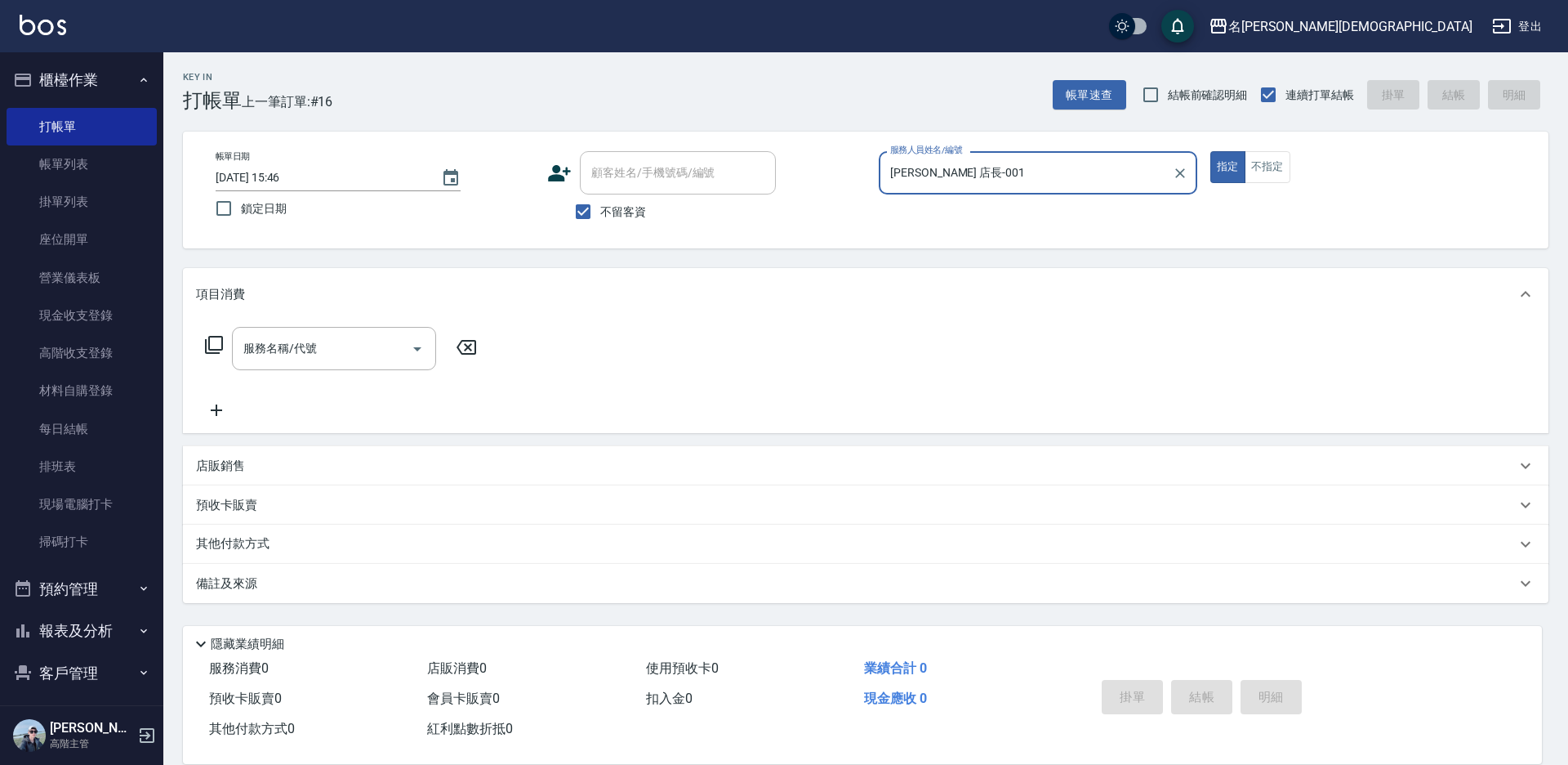
click at [211, 343] on icon at bounding box center [214, 344] width 20 height 20
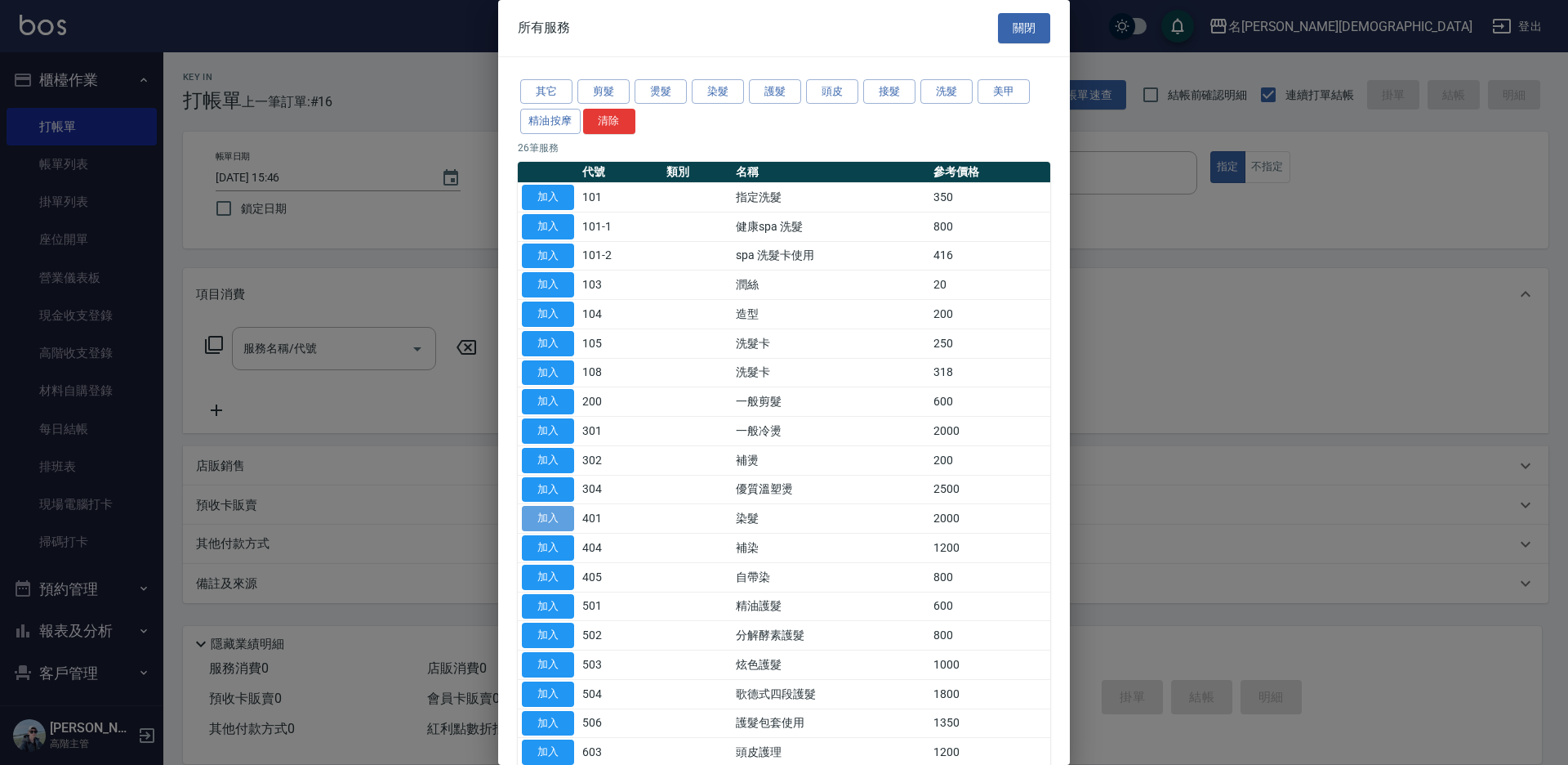
drag, startPoint x: 536, startPoint y: 520, endPoint x: 522, endPoint y: 482, distance: 40.5
click at [536, 519] on button "加入" at bounding box center [547, 517] width 53 height 25
type input "染髮(401)"
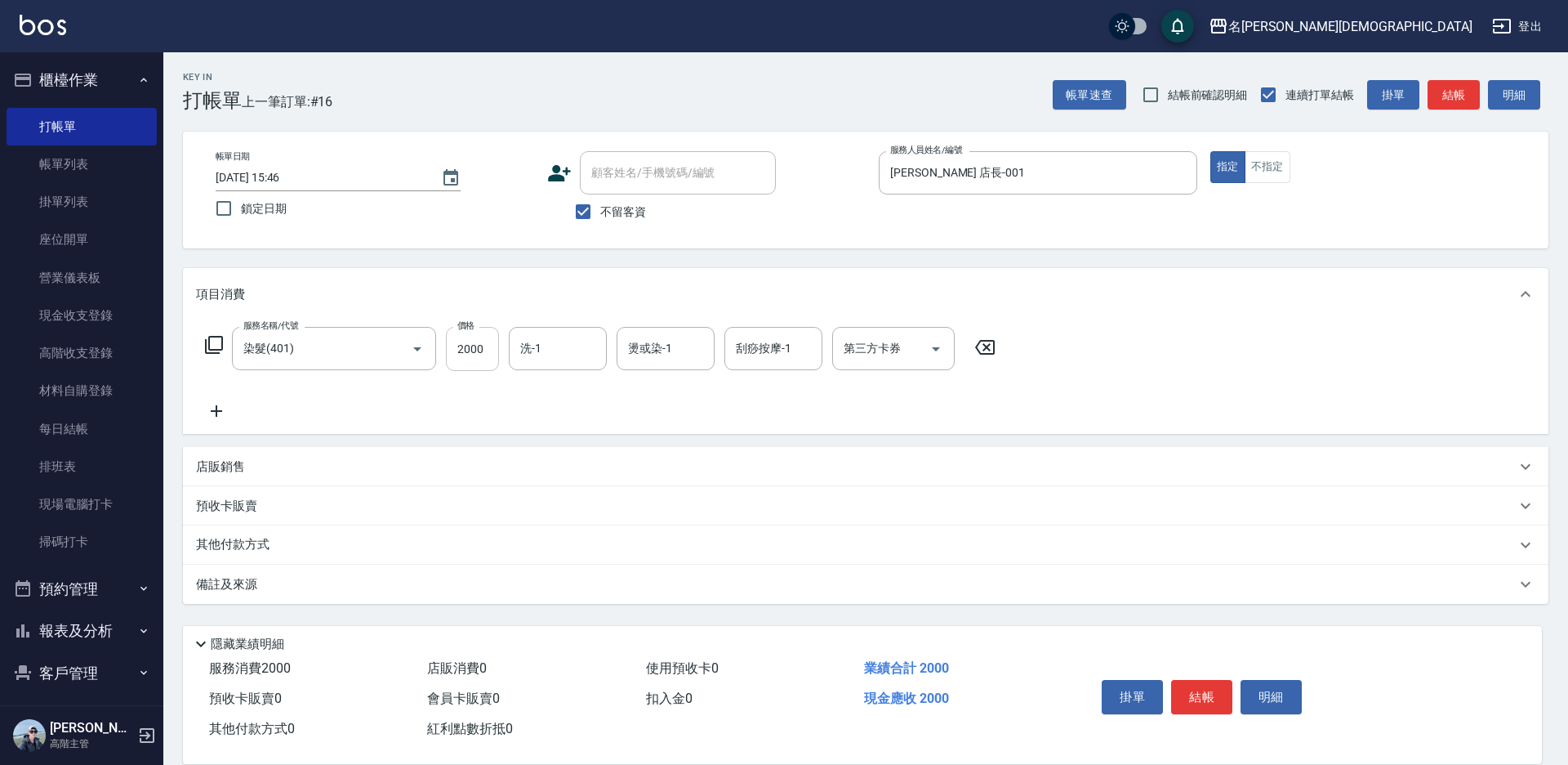
click at [469, 350] on input "2000" at bounding box center [472, 348] width 53 height 44
type input "2800"
drag, startPoint x: 528, startPoint y: 353, endPoint x: 557, endPoint y: 369, distance: 33.1
click at [530, 353] on div "洗-1 洗-1" at bounding box center [558, 348] width 98 height 43
drag, startPoint x: 552, startPoint y: 451, endPoint x: 640, endPoint y: 460, distance: 88.5
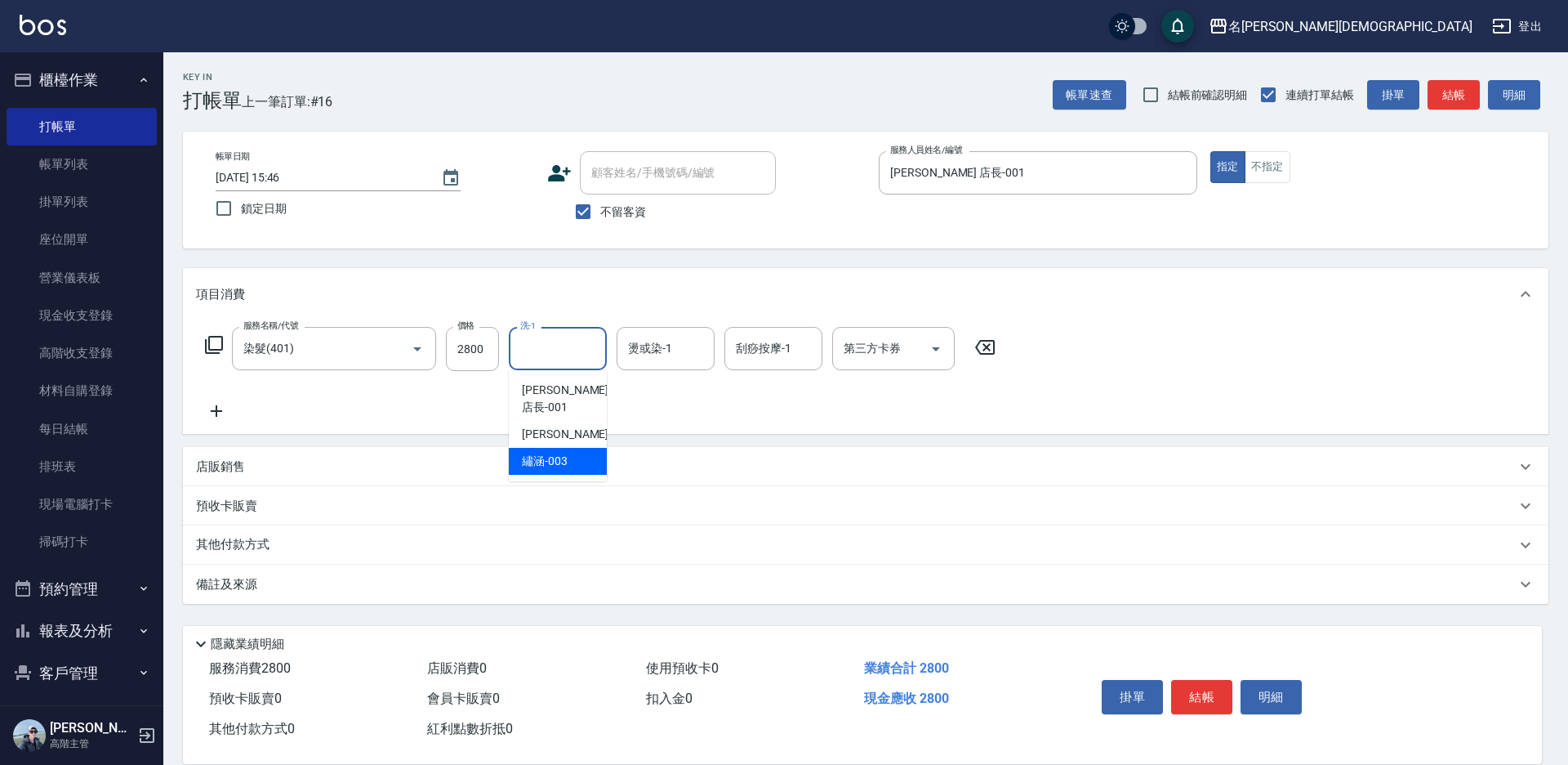
click at [553, 453] on span "繡涵 -003" at bounding box center [544, 461] width 46 height 17
type input "繡涵-003"
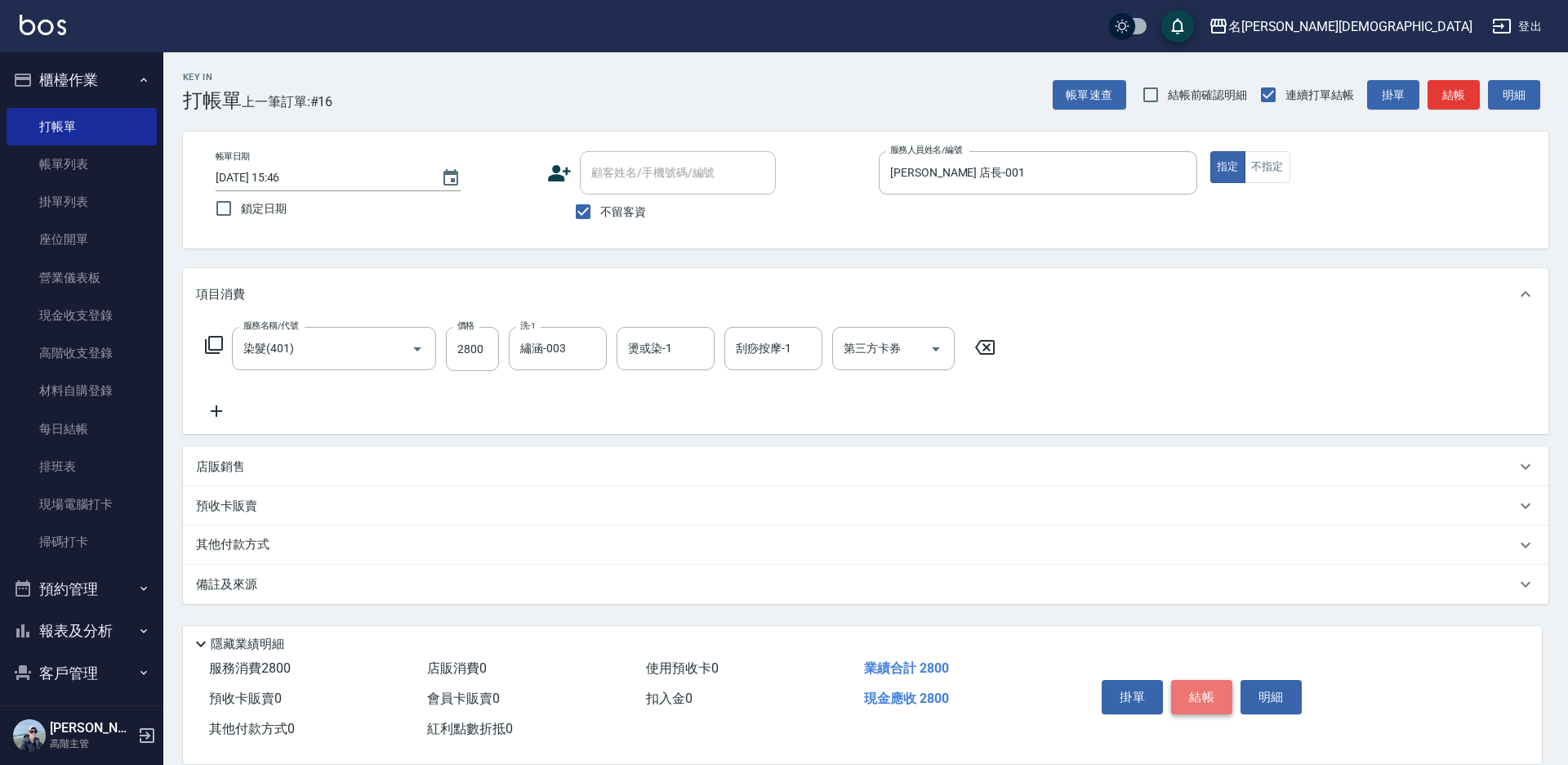
click at [1184, 694] on button "結帳" at bounding box center [1202, 697] width 61 height 34
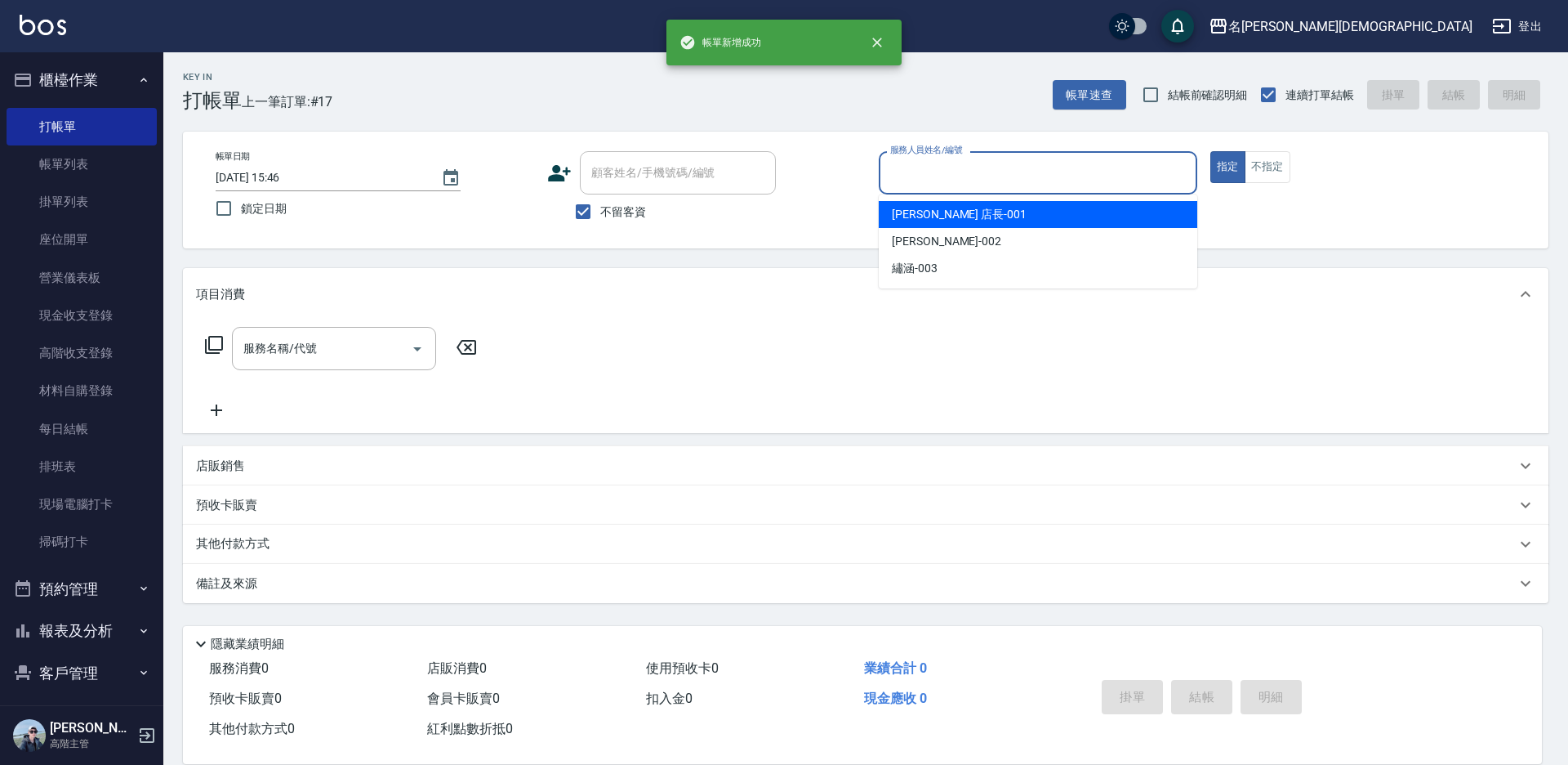
click at [928, 166] on input "服務人員姓名/編號" at bounding box center [1038, 172] width 303 height 28
click at [934, 217] on span "[PERSON_NAME] 店長 -001" at bounding box center [959, 215] width 134 height 17
type input "[PERSON_NAME] 店長-001"
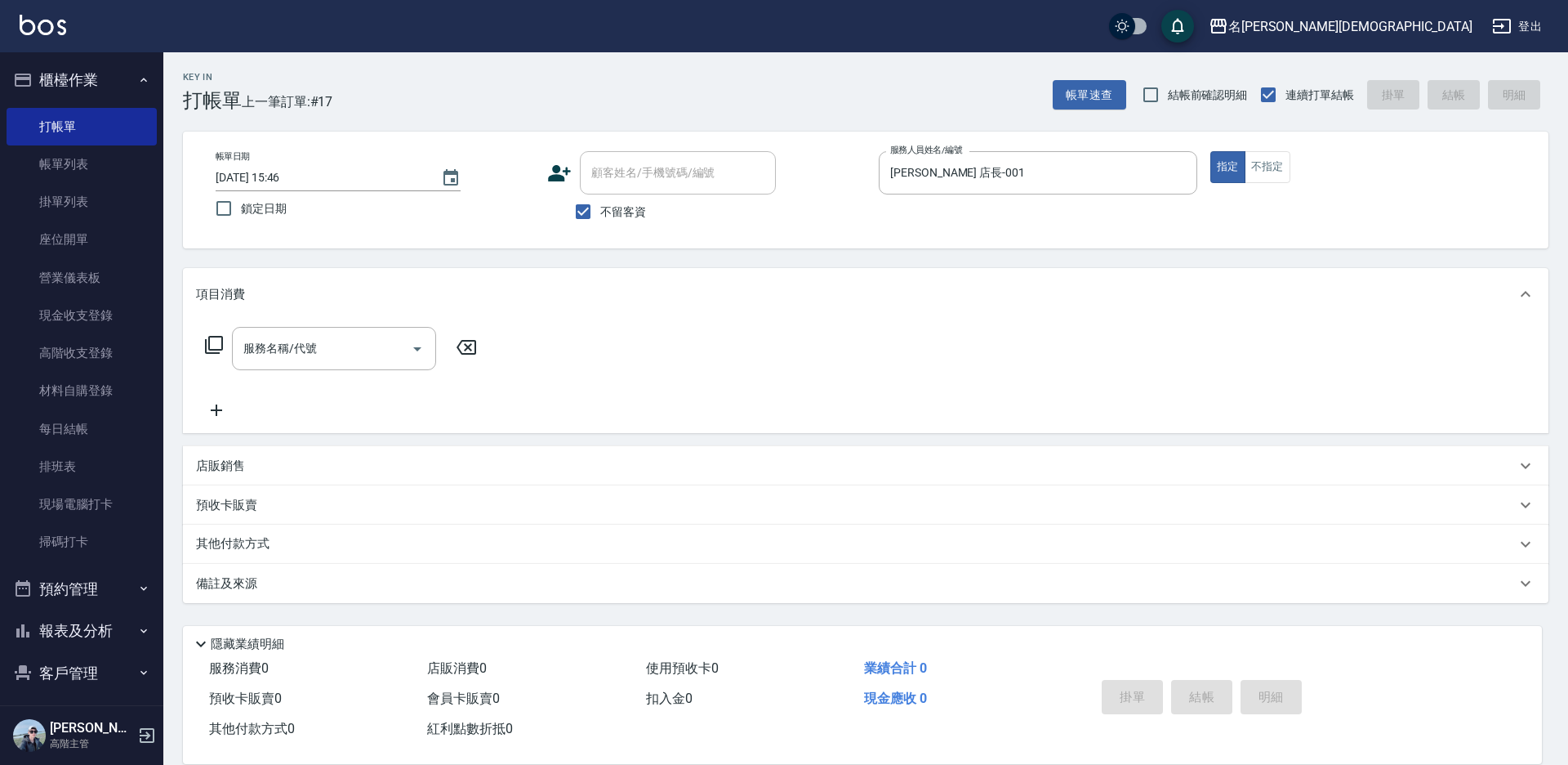
click at [210, 343] on icon at bounding box center [214, 344] width 18 height 18
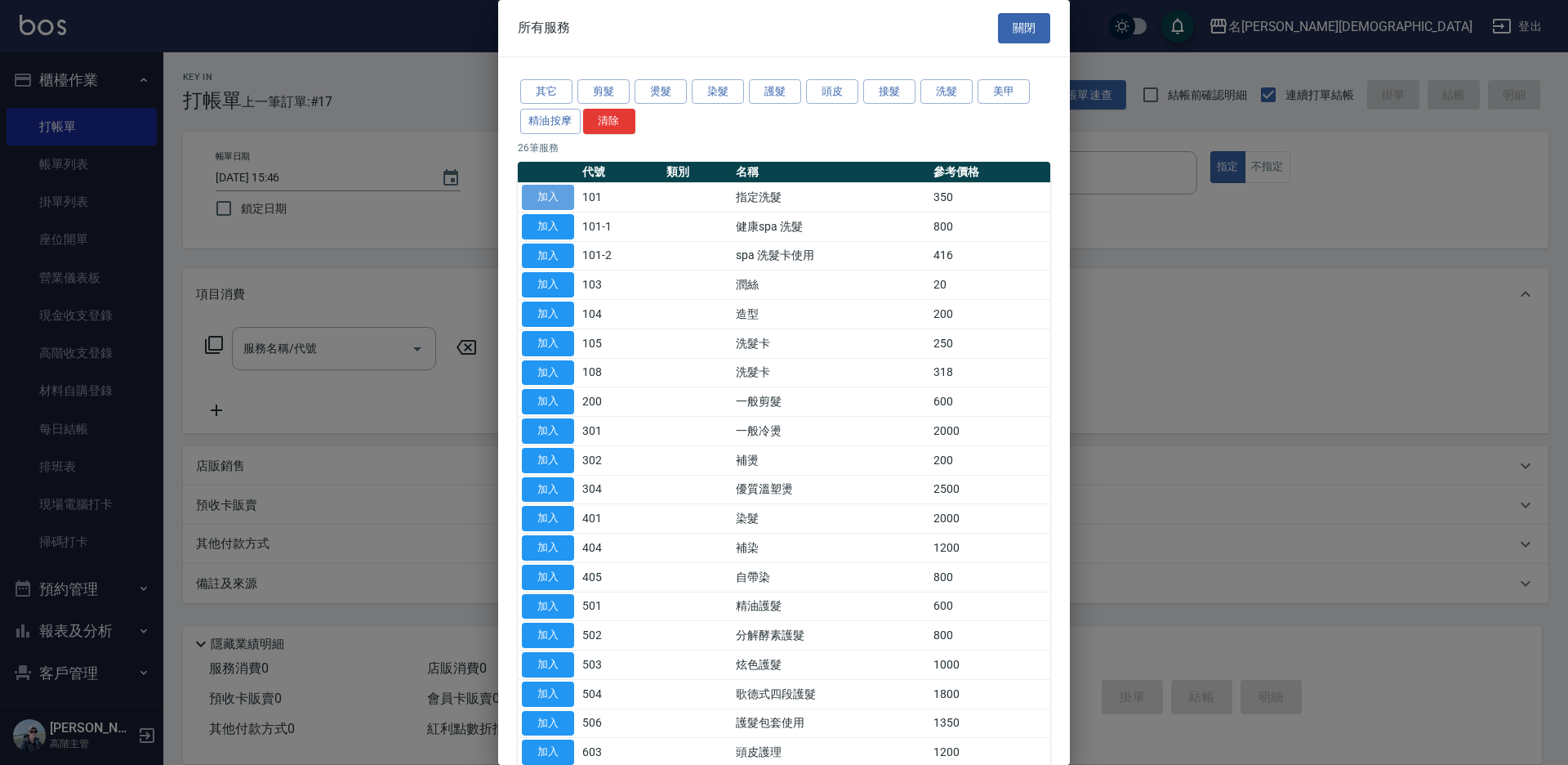
click at [558, 197] on button "加入" at bounding box center [547, 197] width 53 height 25
type input "指定洗髮(101)"
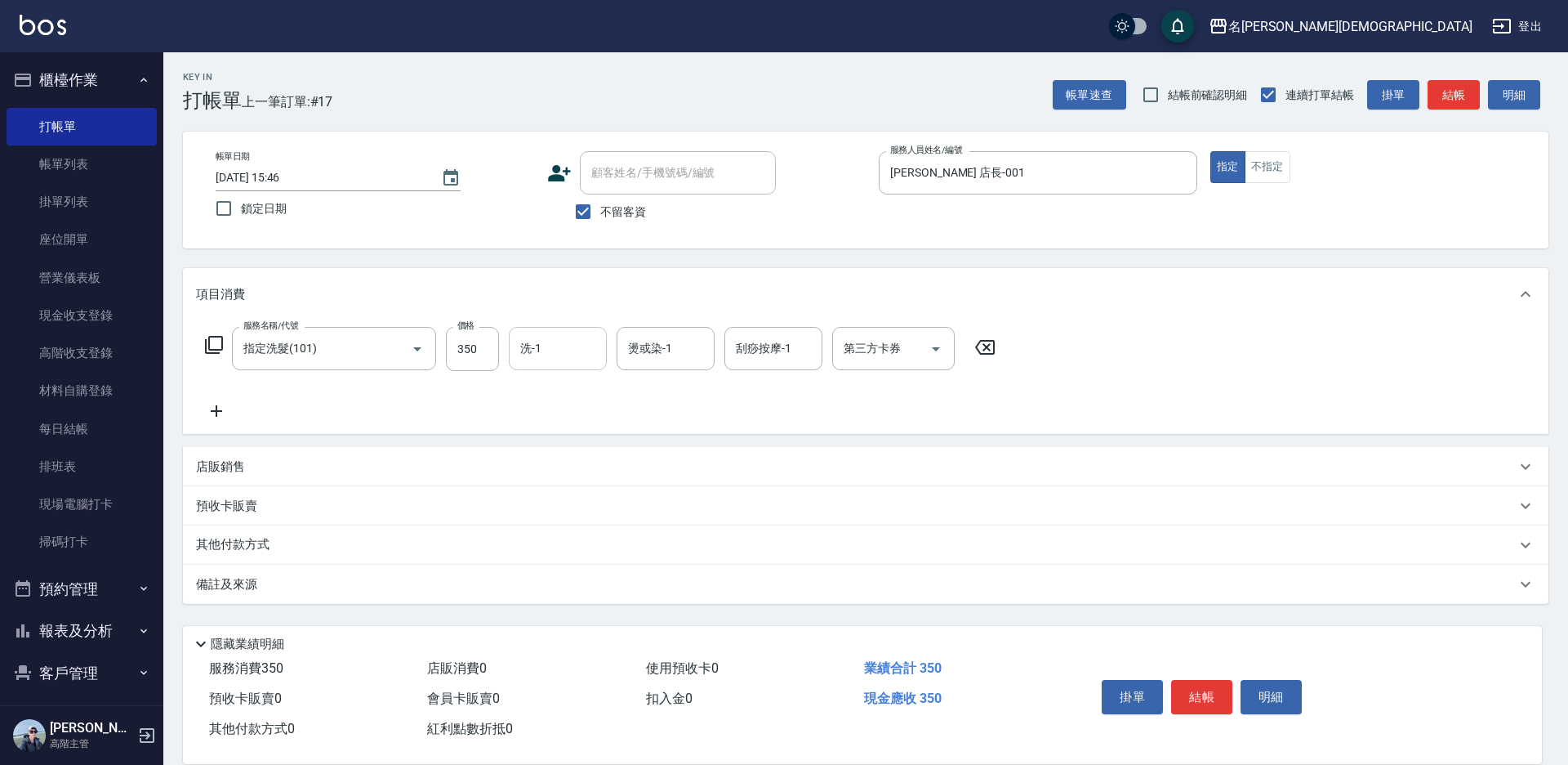
click at [562, 348] on input "洗-1" at bounding box center [558, 348] width 84 height 28
click at [571, 451] on div "繡涵 -003" at bounding box center [558, 461] width 98 height 27
type input "繡涵-003"
click at [1195, 696] on button "結帳" at bounding box center [1202, 697] width 61 height 34
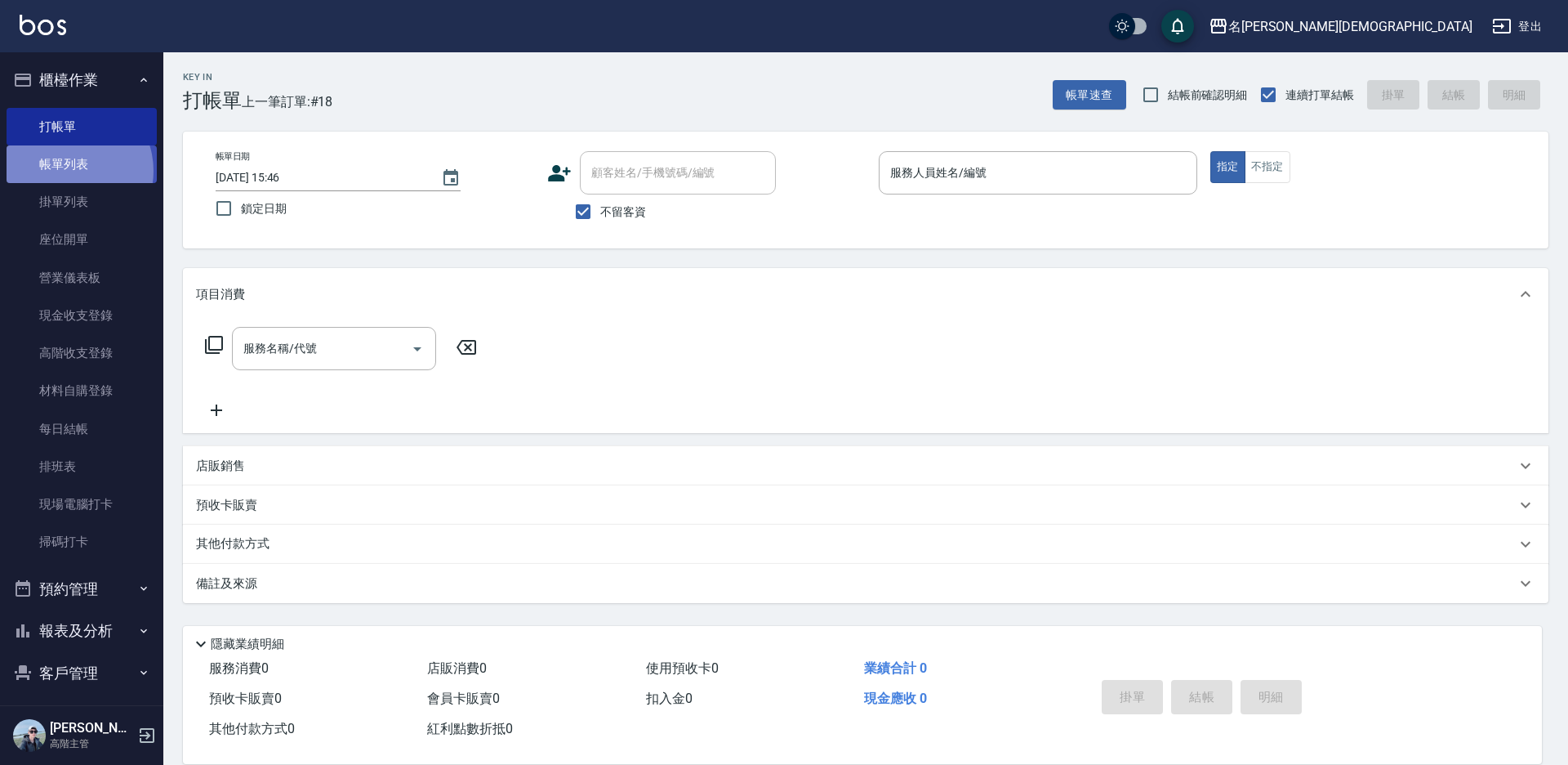
click at [68, 171] on link "帳單列表" at bounding box center [82, 165] width 150 height 38
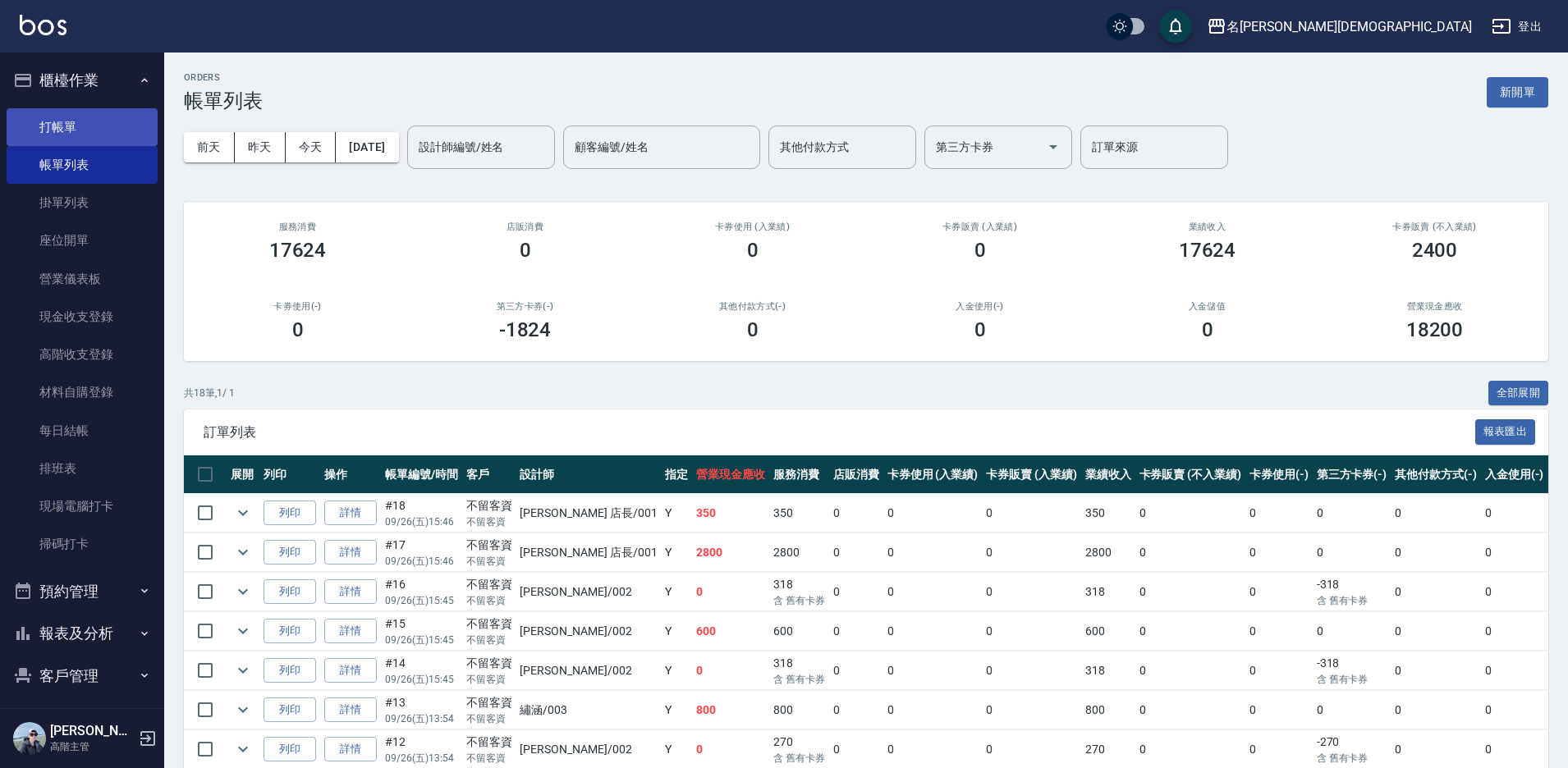
click at [35, 129] on link "打帳單" at bounding box center [82, 127] width 151 height 38
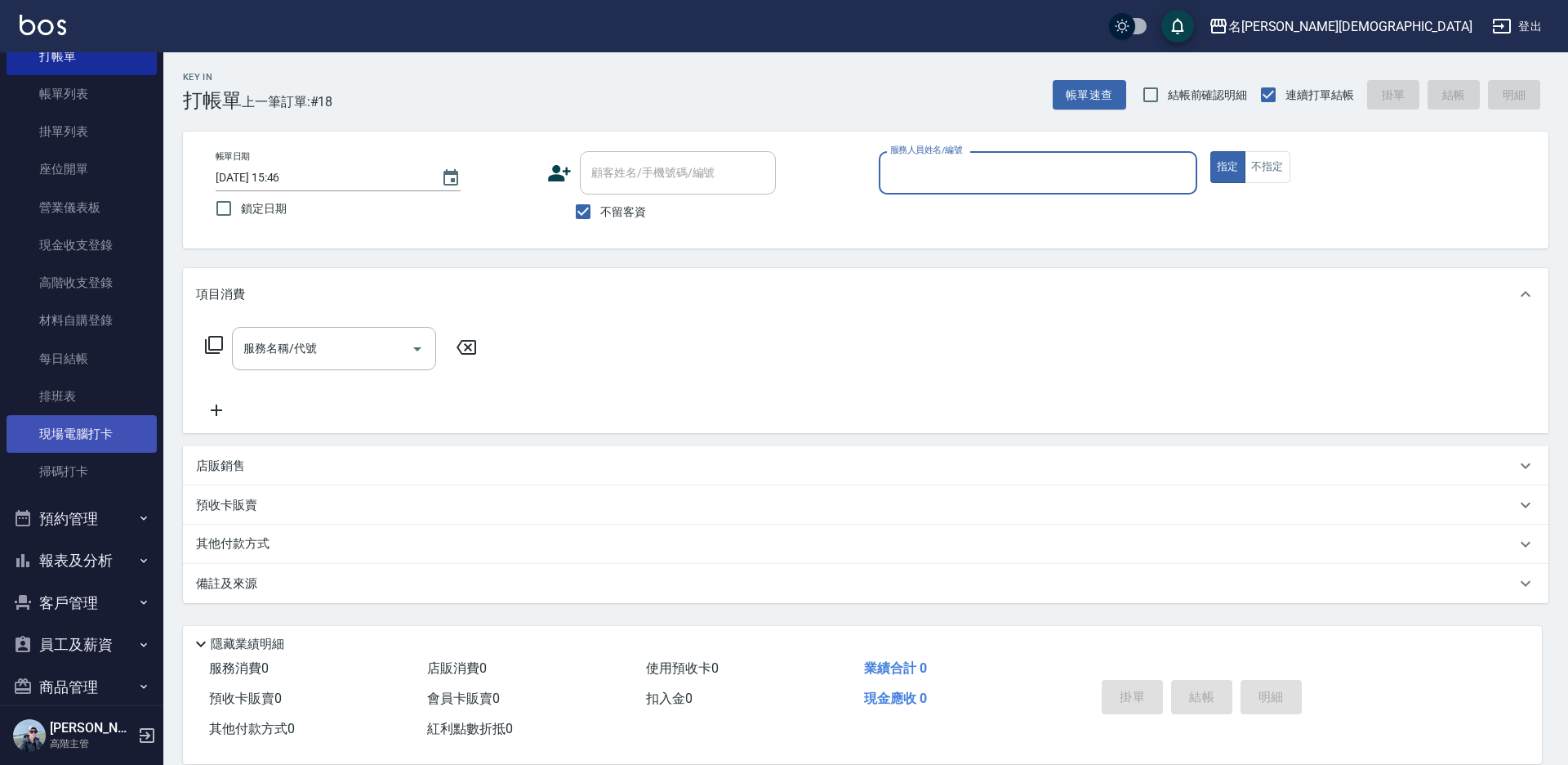
scroll to position [177, 0]
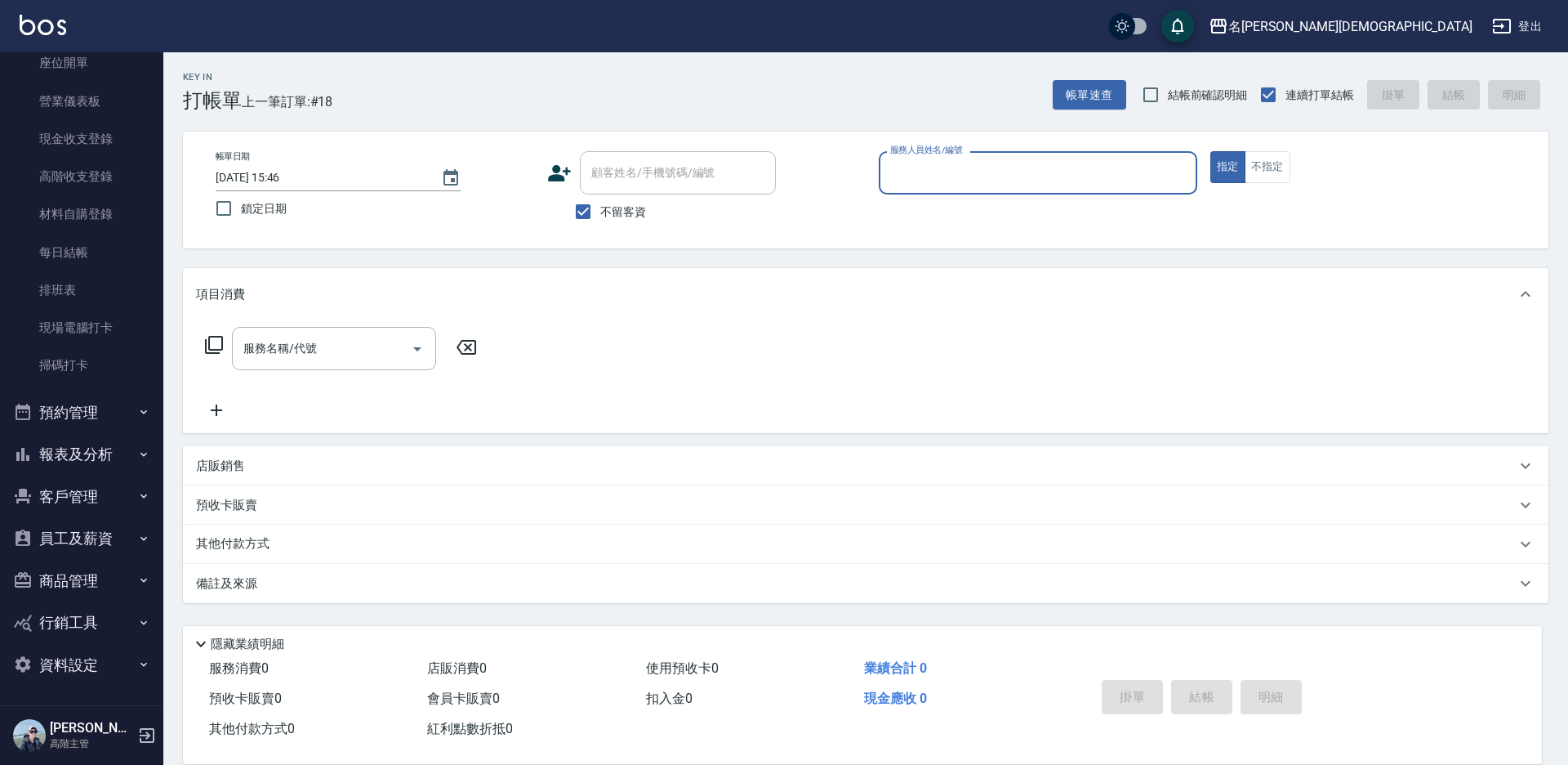
click at [98, 455] on button "報表及分析" at bounding box center [82, 454] width 150 height 42
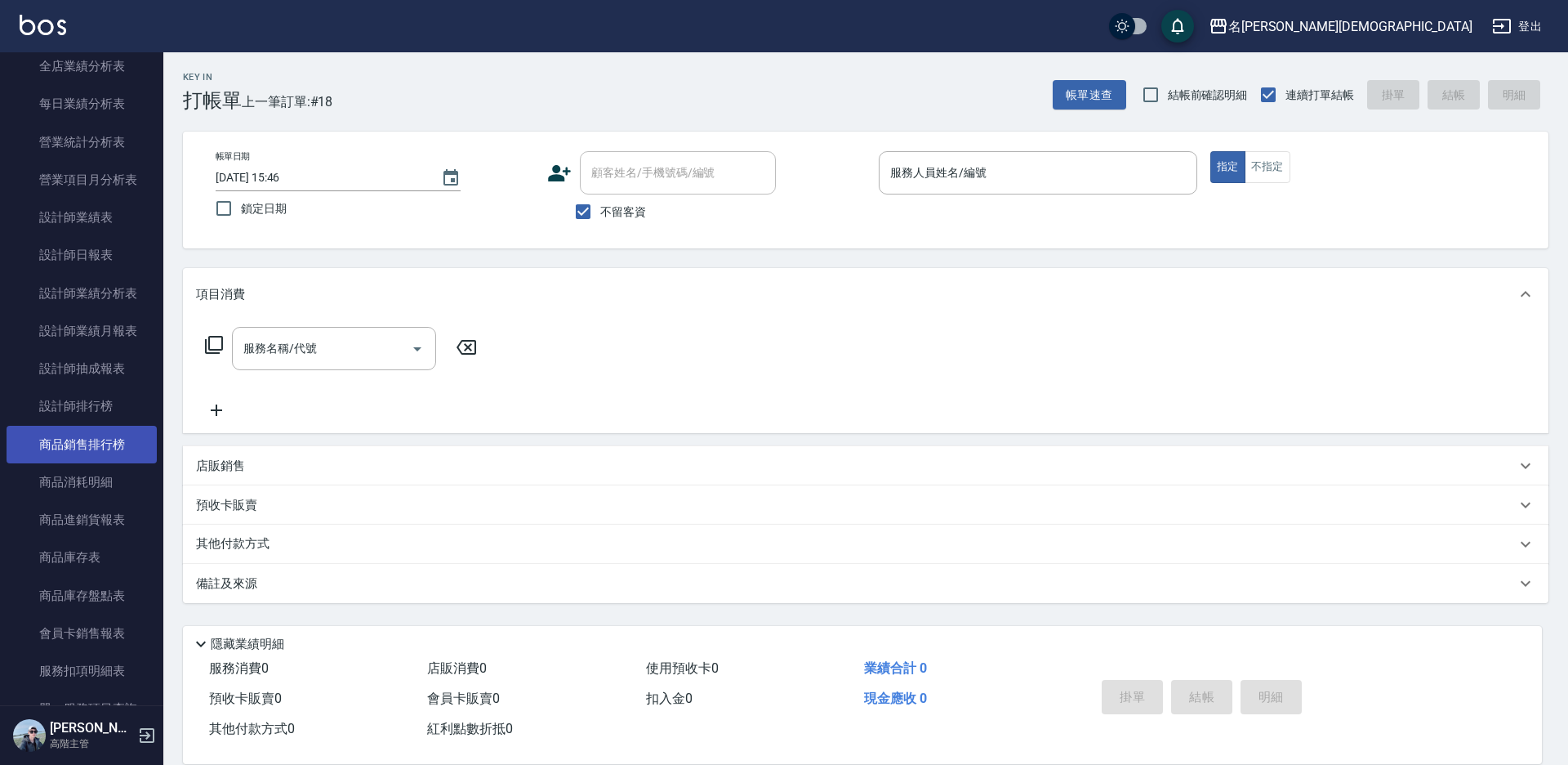
scroll to position [994, 0]
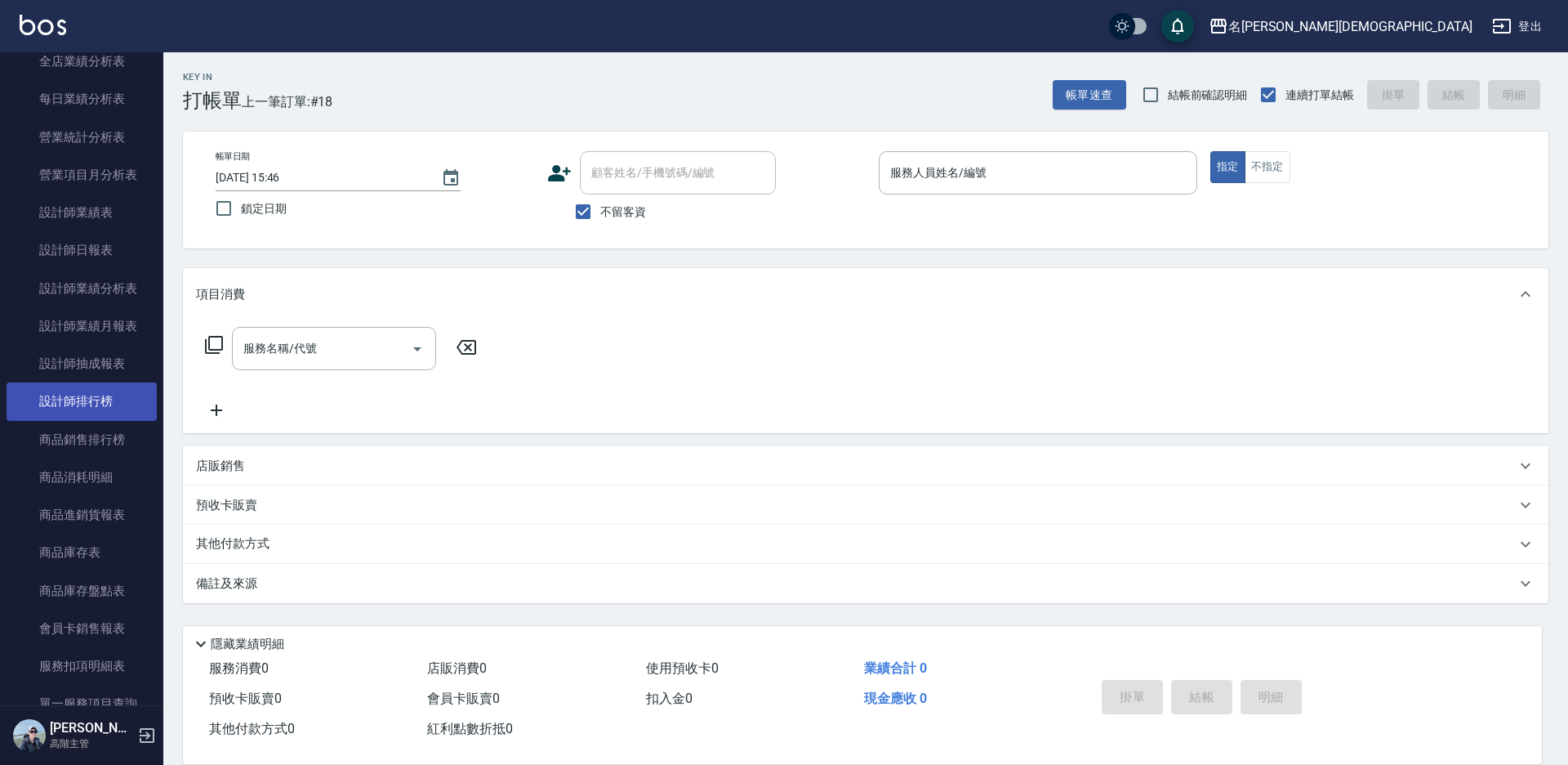
click at [116, 410] on link "設計師排行榜" at bounding box center [82, 401] width 150 height 38
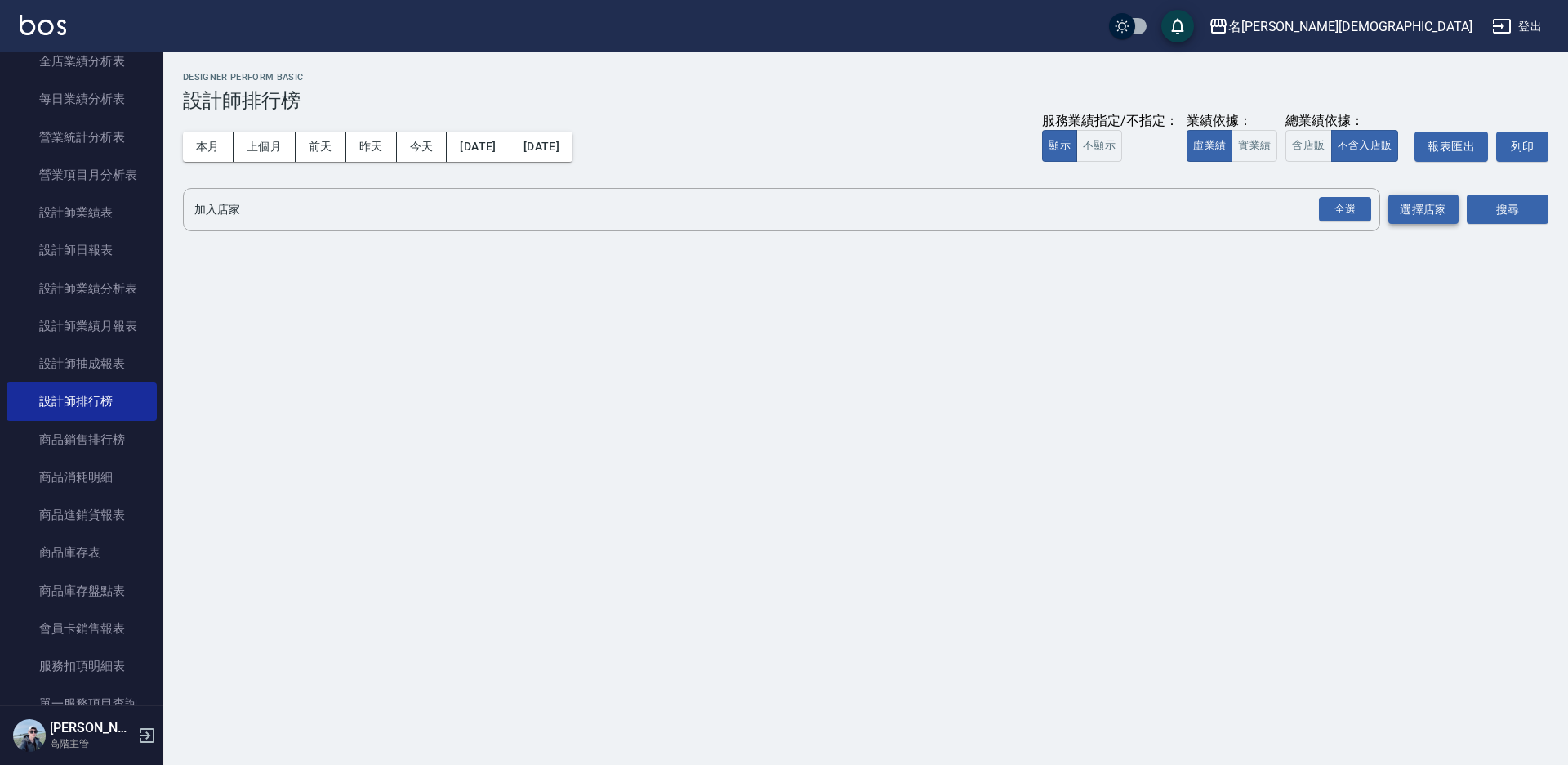
drag, startPoint x: 1331, startPoint y: 208, endPoint x: 1391, endPoint y: 200, distance: 60.5
click at [1333, 208] on div "全選" at bounding box center [1345, 209] width 53 height 25
click at [1509, 208] on button "搜尋" at bounding box center [1508, 210] width 82 height 30
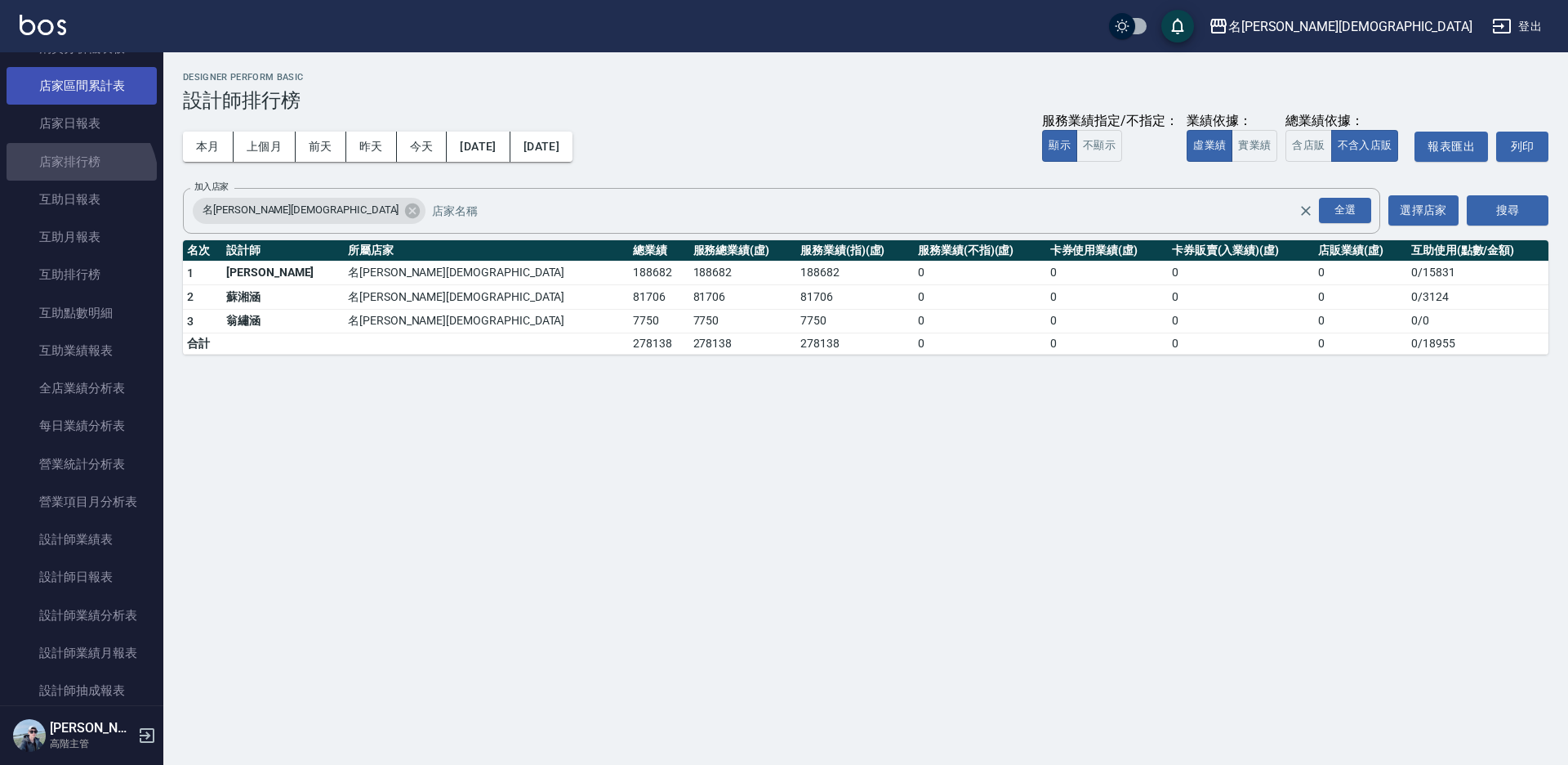
drag, startPoint x: 76, startPoint y: 179, endPoint x: 74, endPoint y: 153, distance: 26.1
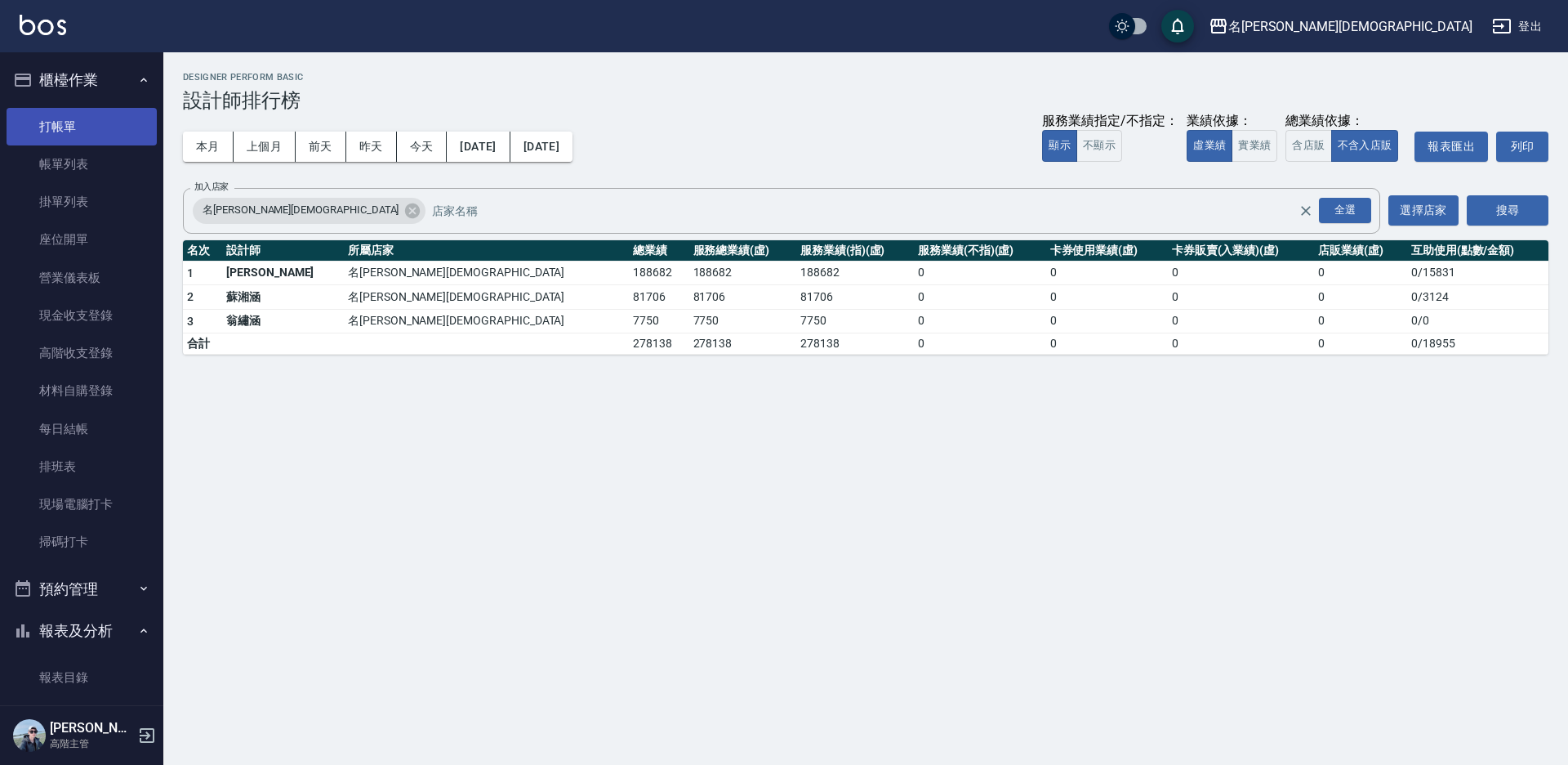
click at [82, 119] on link "打帳單" at bounding box center [82, 127] width 150 height 38
